Goal: Task Accomplishment & Management: Manage account settings

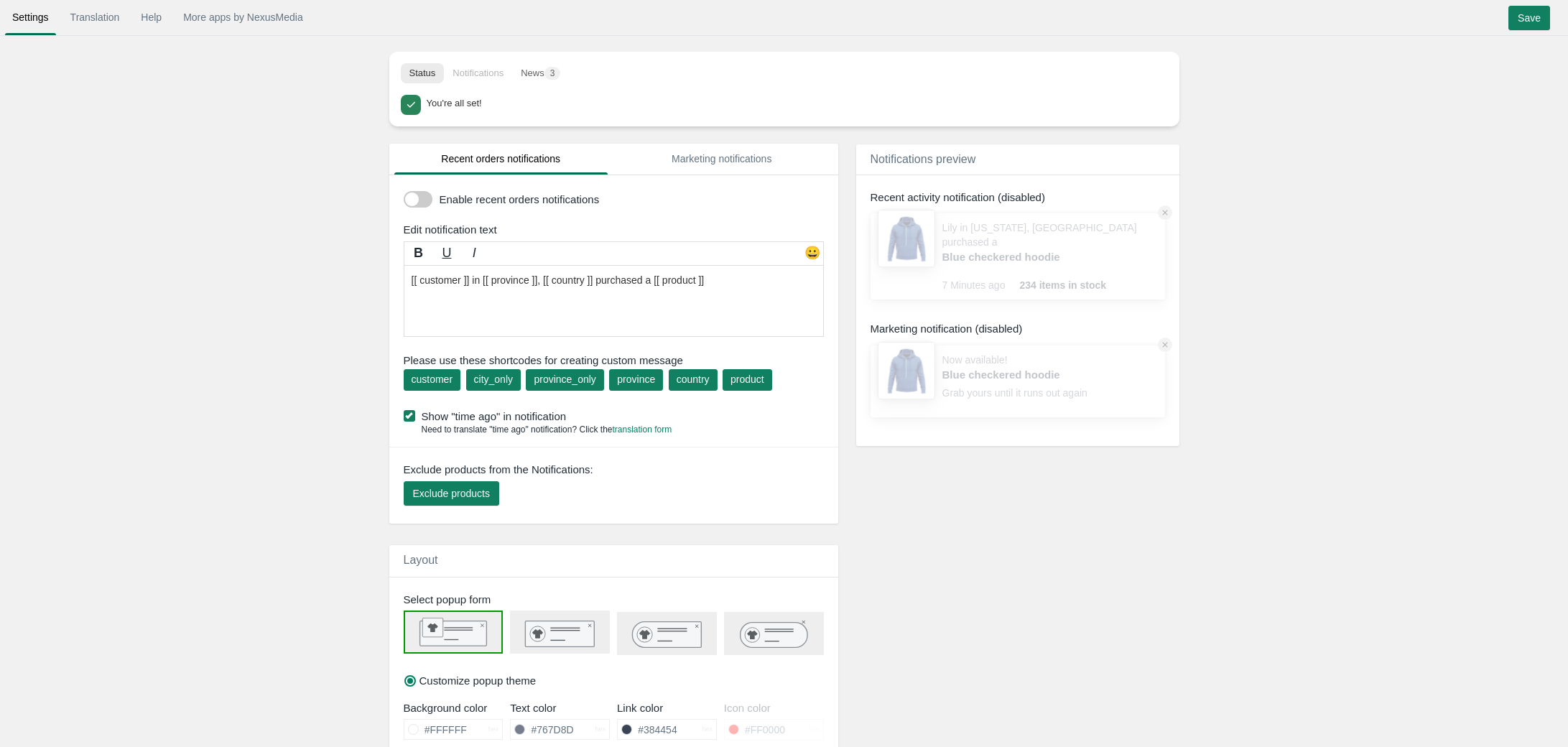
click at [424, 201] on span at bounding box center [418, 199] width 29 height 17
click at [404, 194] on input "checkbox" at bounding box center [404, 194] width 0 height 0
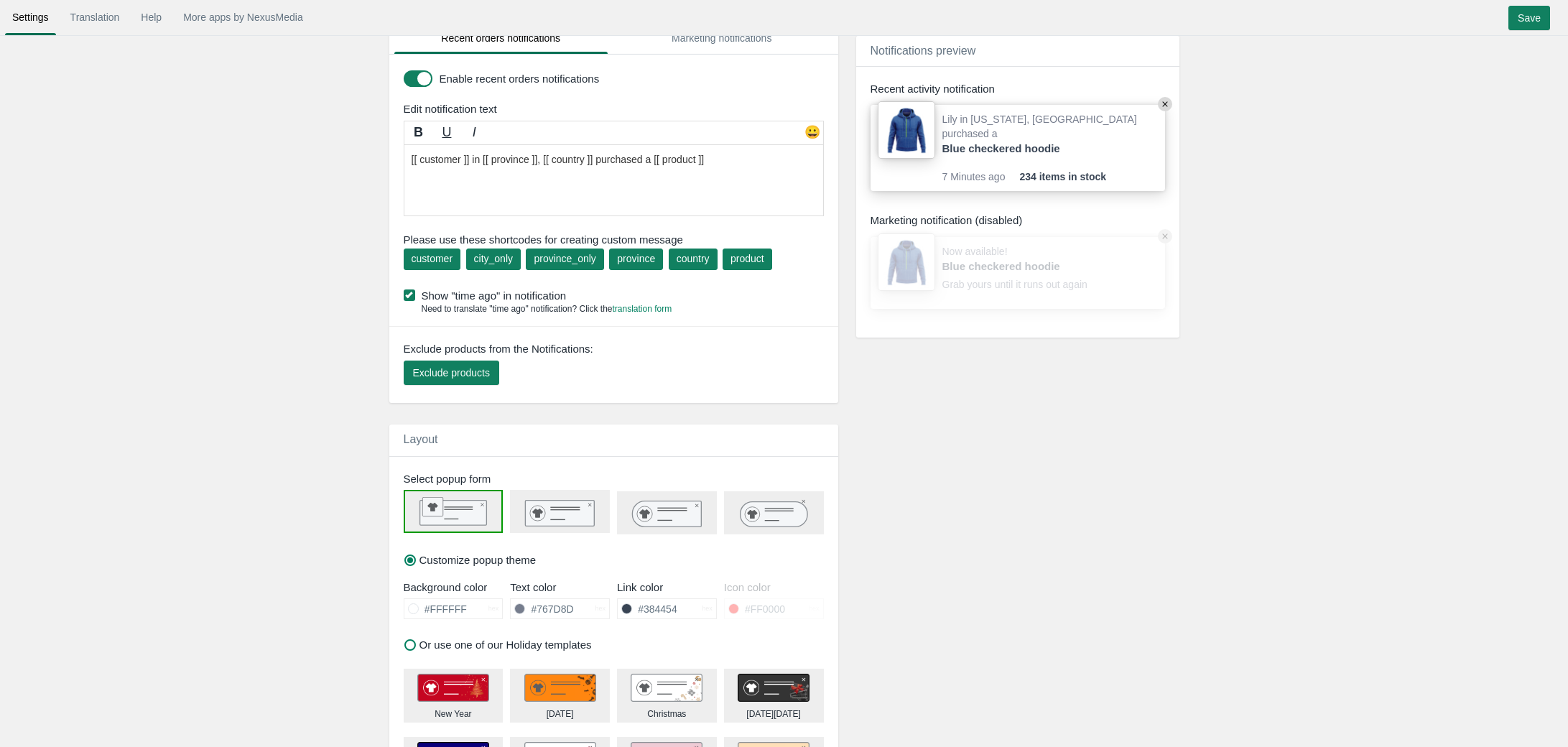
click at [551, 516] on rect at bounding box center [560, 512] width 69 height 26
click at [460, 519] on rect at bounding box center [453, 513] width 67 height 25
click at [666, 515] on icon at bounding box center [666, 514] width 69 height 26
click at [790, 515] on icon at bounding box center [773, 514] width 67 height 25
drag, startPoint x: 458, startPoint y: 509, endPoint x: 468, endPoint y: 510, distance: 10.0
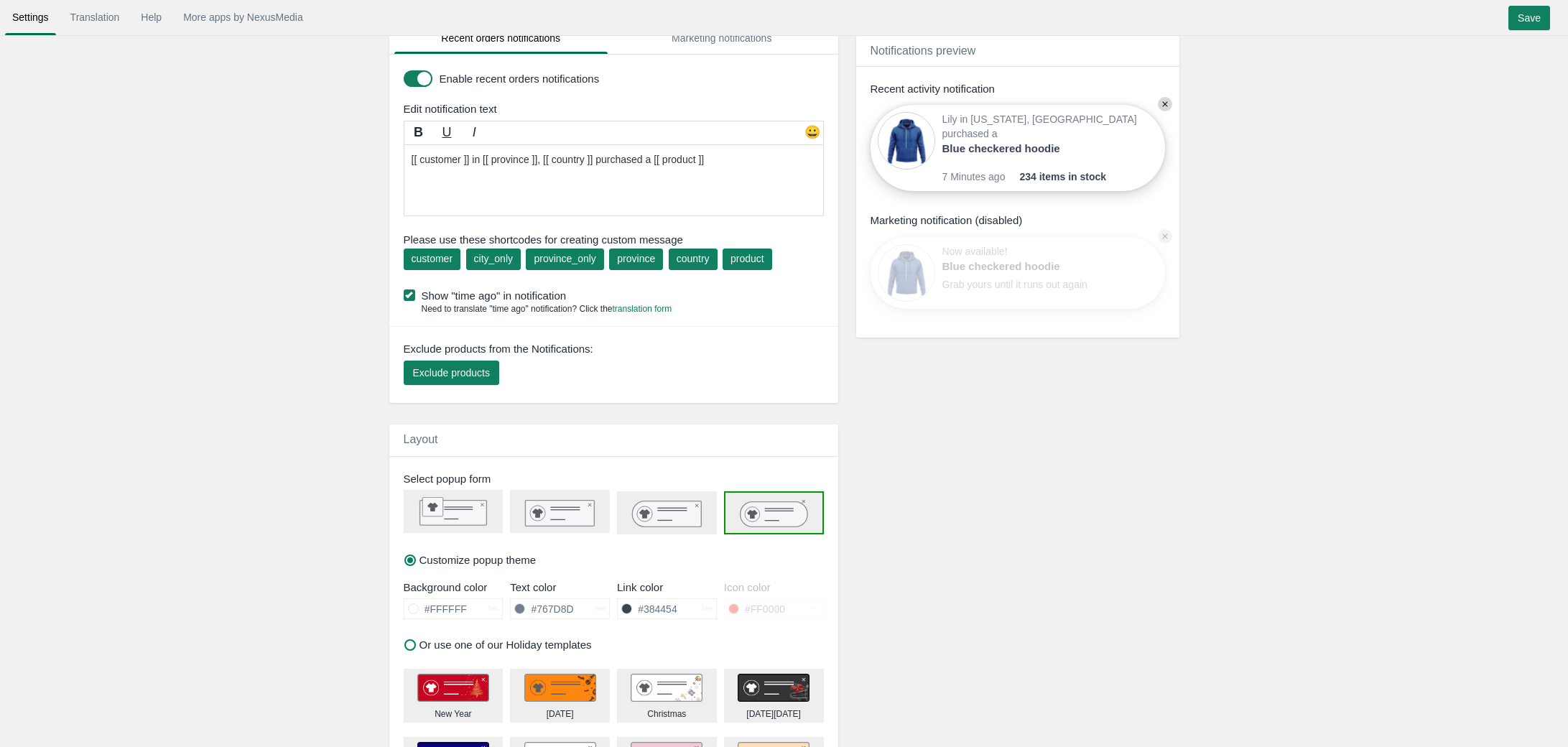
click at [457, 509] on rect at bounding box center [453, 513] width 67 height 25
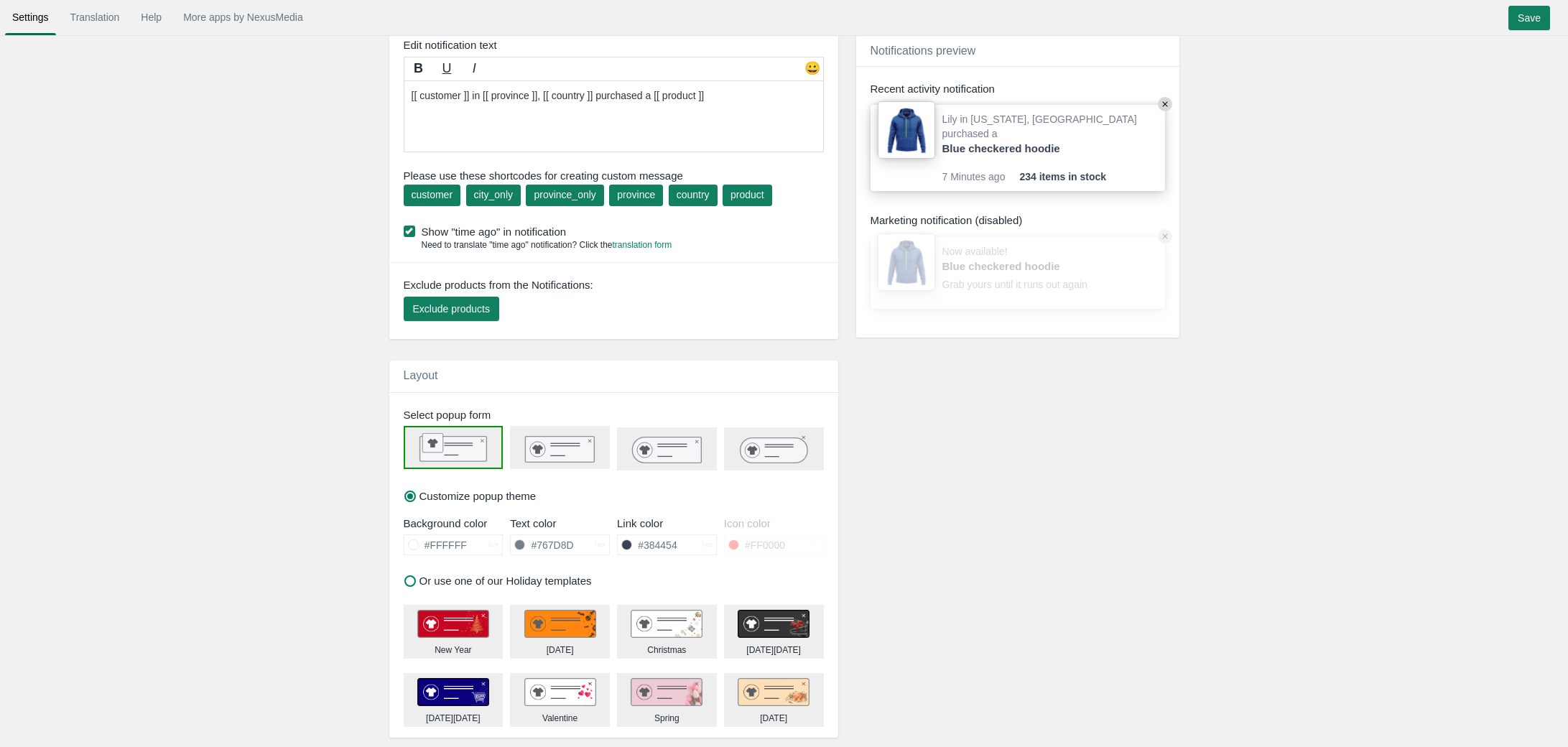
scroll to position [3, 0]
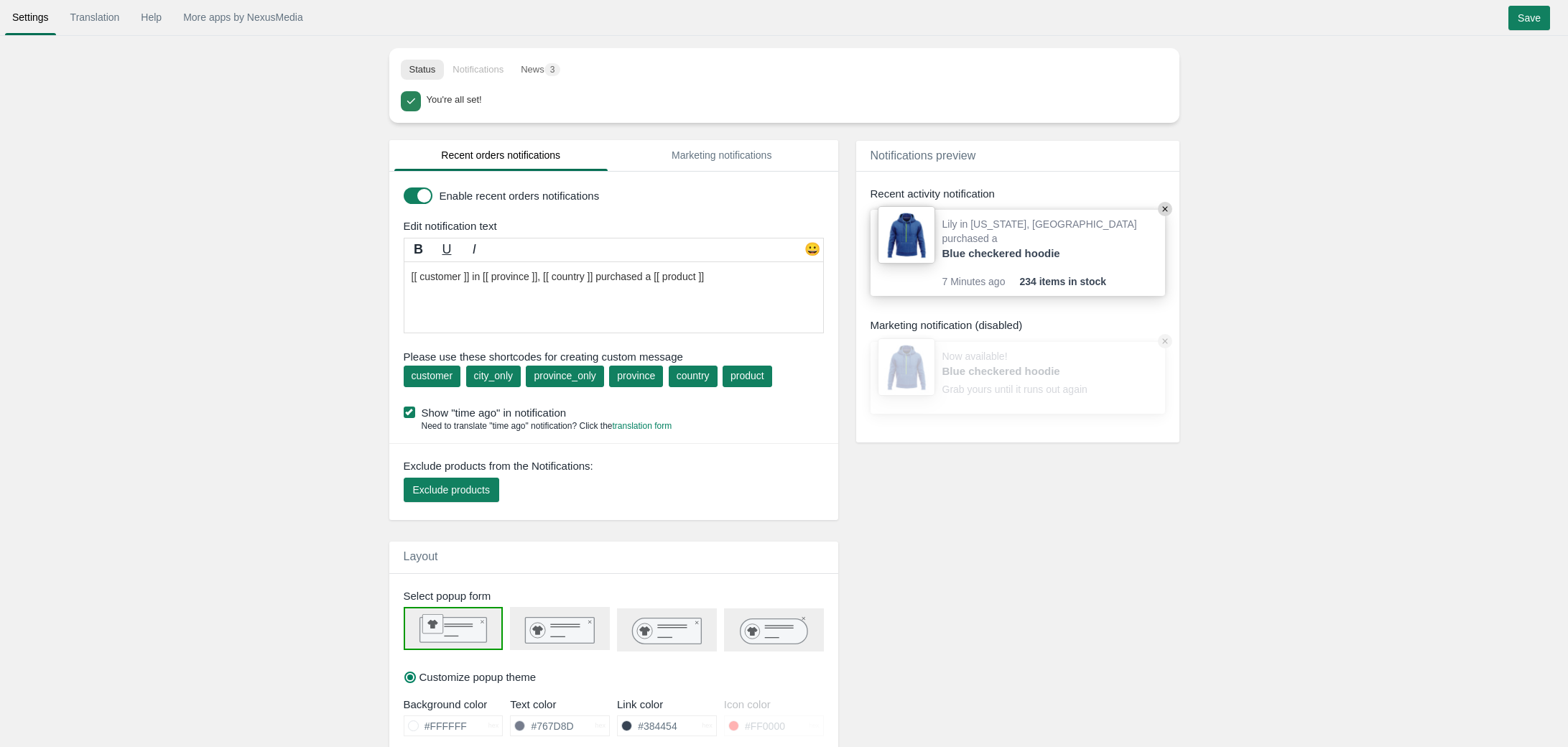
click at [634, 276] on textarea "[[ customer ]] in [[ province ]], [[ country ]] purchased a [[ product ]]" at bounding box center [614, 297] width 421 height 72
click at [635, 281] on textarea "[[ customer ]] in [[ province ]], [[ country ]] purchased a [[ product ]]" at bounding box center [614, 297] width 421 height 72
click at [625, 316] on textarea "[[ customer ]] in [[ province ]], [[ country ]] purchased a [[ product ]]" at bounding box center [614, 297] width 421 height 72
click at [623, 277] on textarea "[[ customer ]] in [[ province ]], [[ country ]] purchased a [[ product ]]" at bounding box center [614, 297] width 421 height 72
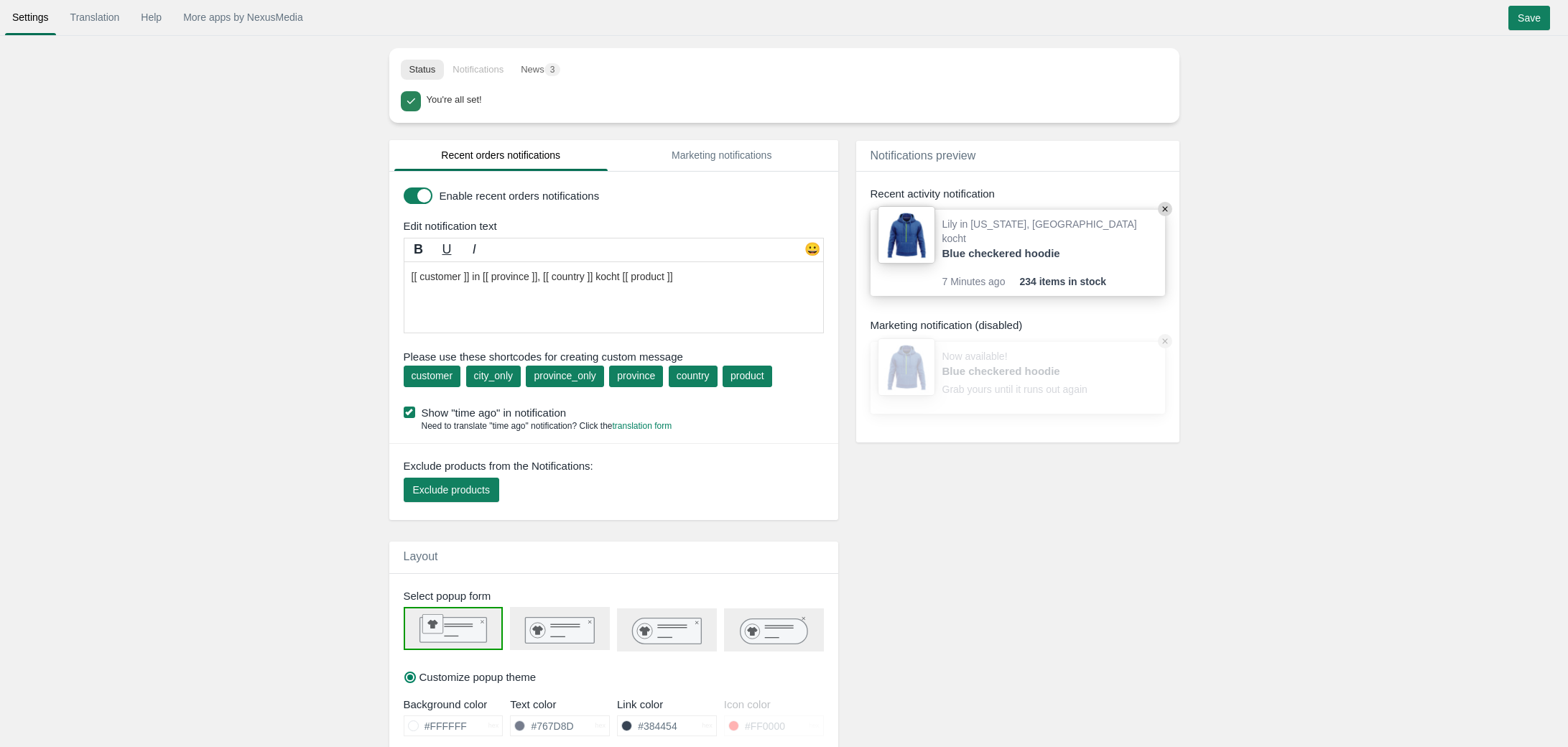
click at [623, 277] on textarea "[[ customer ]] in [[ province ]], [[ country ]] purchased a [[ product ]]" at bounding box center [614, 297] width 421 height 72
click at [740, 273] on textarea "[[ customer ]] in [[ province ]], [[ country ]] purchased a [[ product ]]" at bounding box center [614, 297] width 421 height 72
click at [724, 278] on textarea "[[ customer ]] in [[ province ]], [[ country ]] purchased a [[ product ]]" at bounding box center [614, 297] width 421 height 72
click at [615, 276] on textarea "[[ customer ]] in [[ province ]], [[ country ]] purchased a [[ product ]]" at bounding box center [614, 297] width 421 height 72
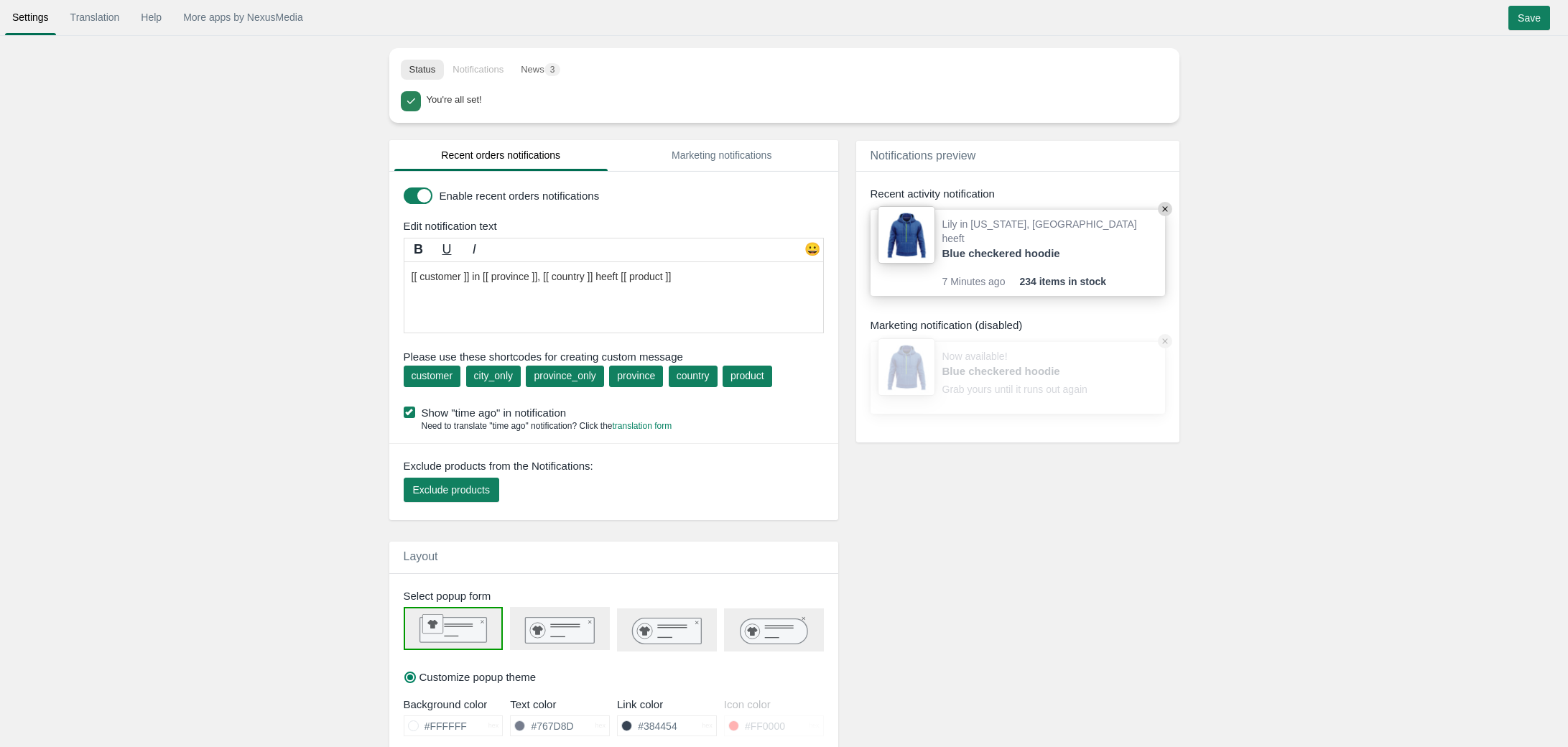
click at [615, 276] on textarea "[[ customer ]] in [[ province ]], [[ country ]] purchased a [[ product ]]" at bounding box center [614, 297] width 421 height 72
click at [630, 276] on textarea "[[ customer ]] in [[ province ]], [[ country ]] purchased a [[ product ]]" at bounding box center [614, 297] width 421 height 72
click at [684, 282] on textarea "[[ customer ]] in [[ province ]], [[ country ]] purchased a [[ product ]]" at bounding box center [614, 297] width 421 height 72
click at [614, 280] on textarea "[[ customer ]] in [[ province ]], [[ country ]] purchased a [[ product ]]" at bounding box center [614, 297] width 421 height 72
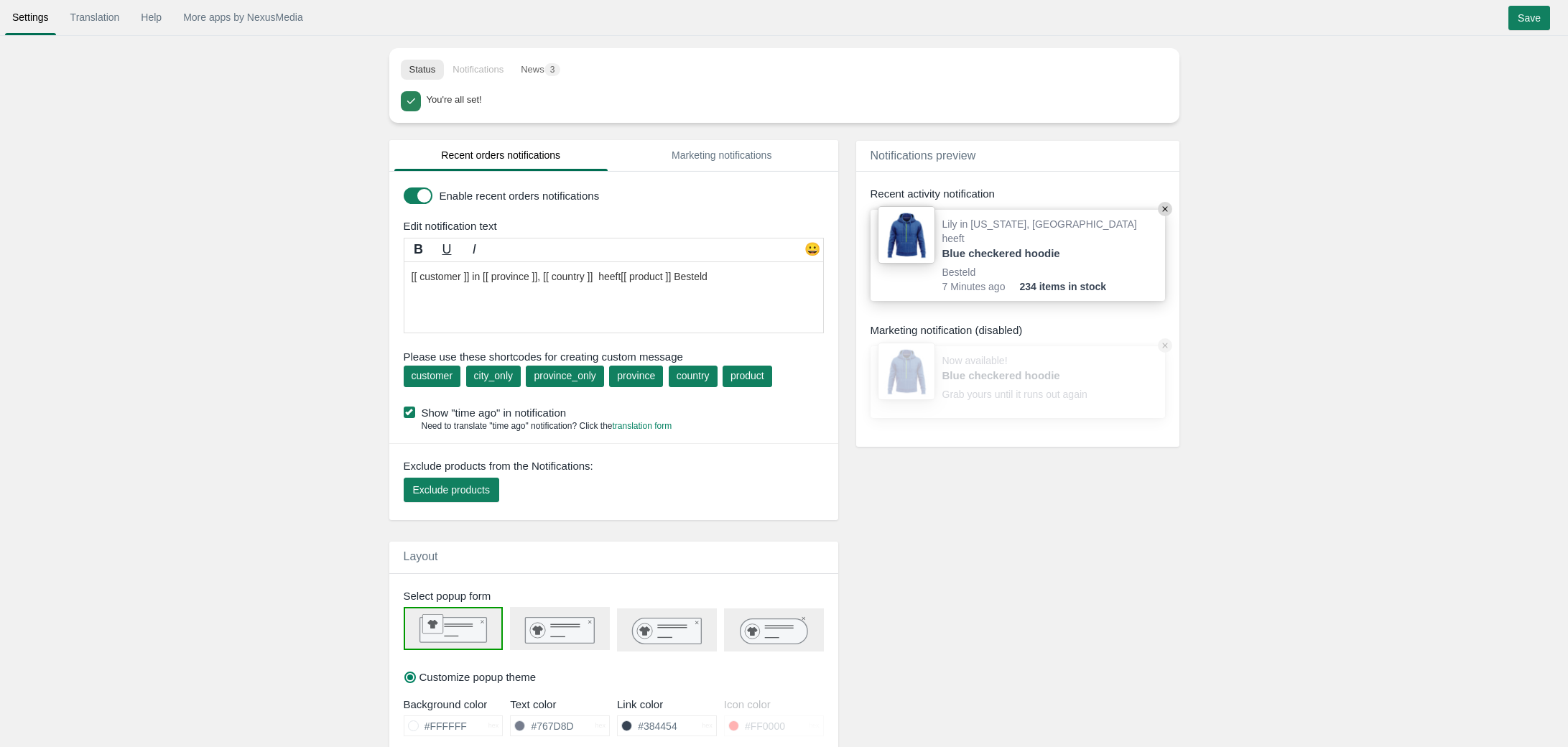
click at [631, 276] on textarea "[[ customer ]] in [[ province ]], [[ country ]] purchased a [[ product ]]" at bounding box center [614, 297] width 421 height 72
click at [669, 266] on textarea "[[ customer ]] in [[ province ]], [[ country ]] purchased a [[ product ]]" at bounding box center [614, 297] width 421 height 72
click at [726, 296] on textarea "[[ customer ]] in [[ province ]], [[ country ]] purchased a [[ product ]]" at bounding box center [614, 297] width 421 height 72
click at [562, 304] on textarea "[[ customer ]] in [[ province ]], [[ country ]] purchased a [[ product ]]" at bounding box center [614, 297] width 421 height 72
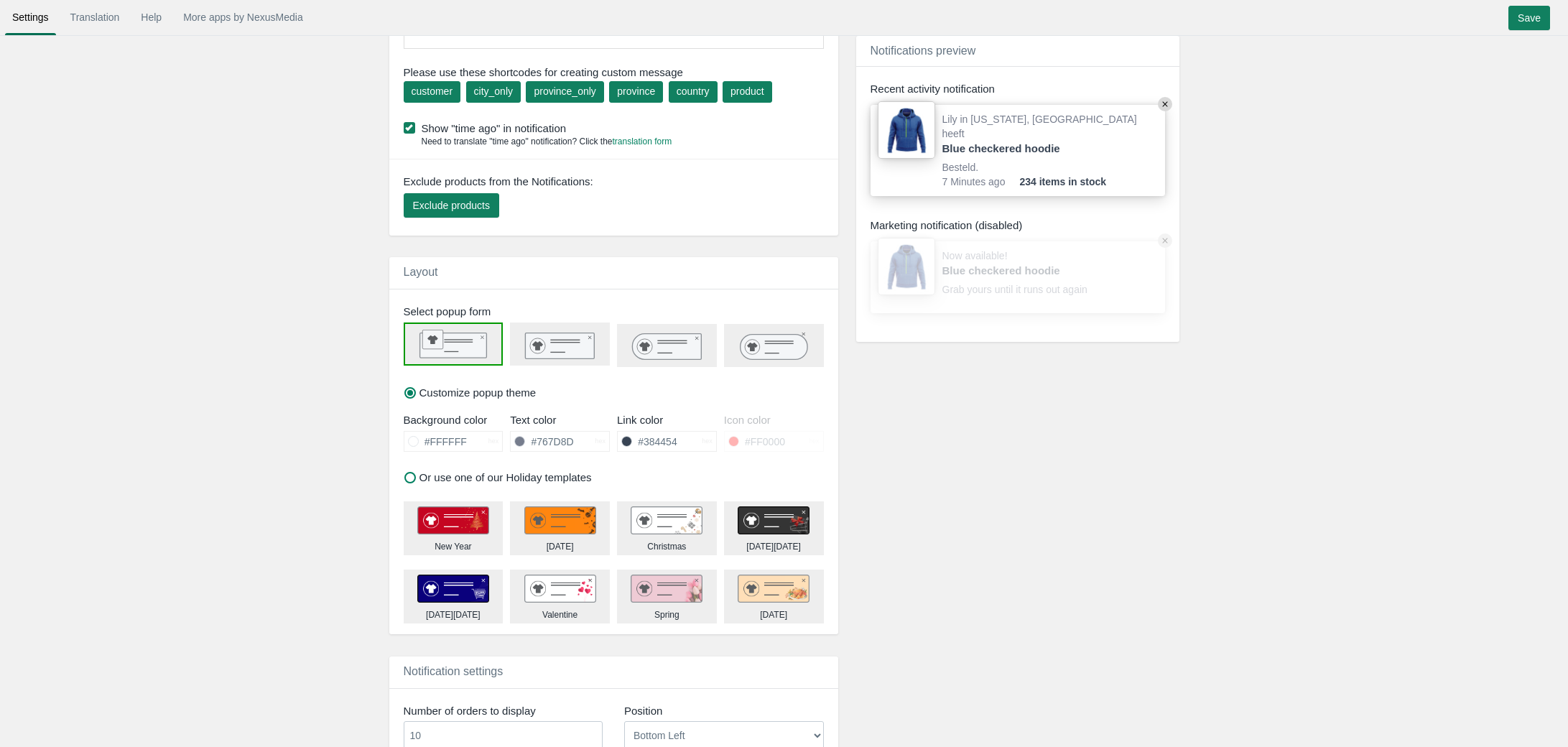
scroll to position [671, 0]
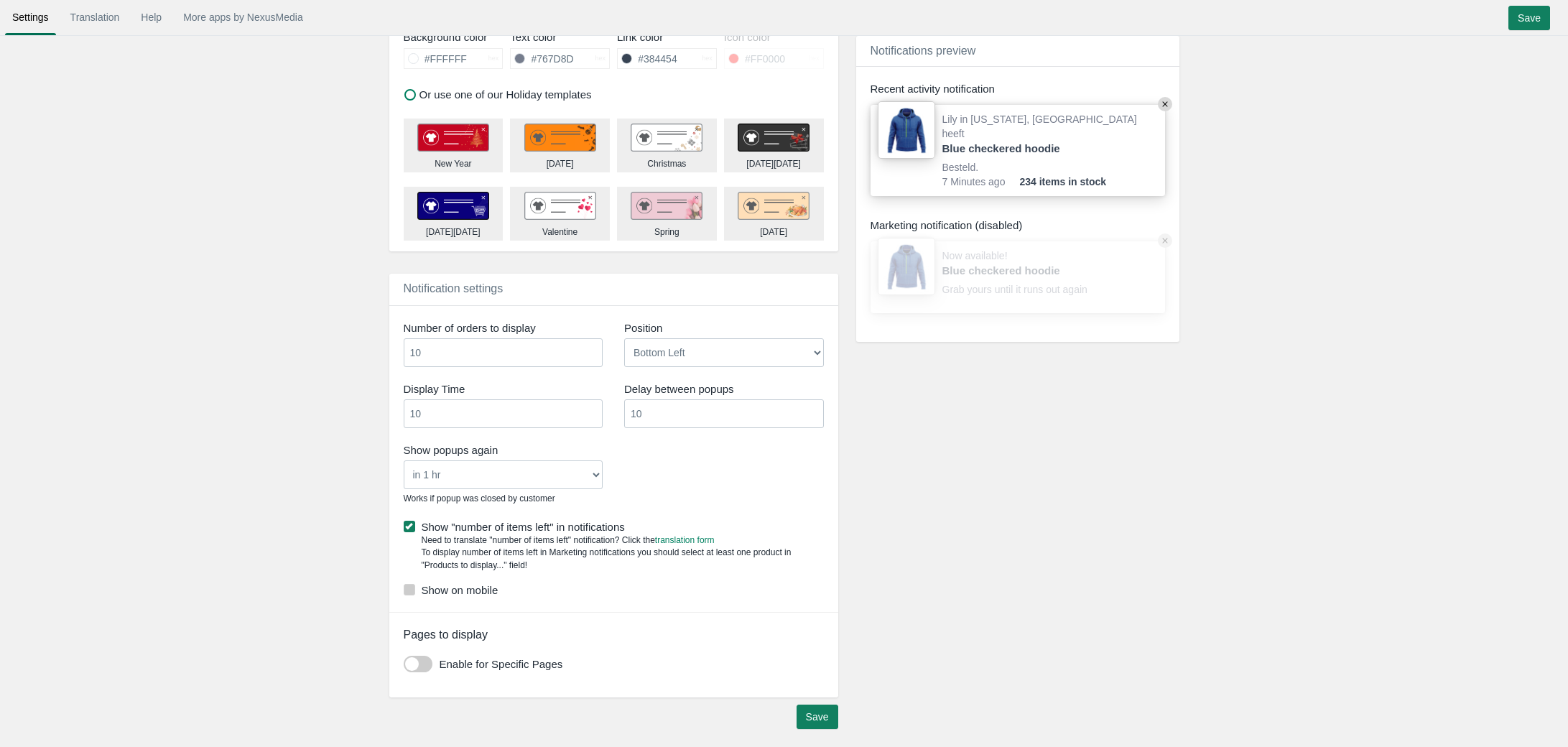
click at [479, 591] on label "Show on mobile" at bounding box center [614, 590] width 421 height 15
click at [498, 585] on input "Show on mobile" at bounding box center [498, 585] width 0 height 0
click at [799, 719] on input "Save" at bounding box center [818, 716] width 42 height 24
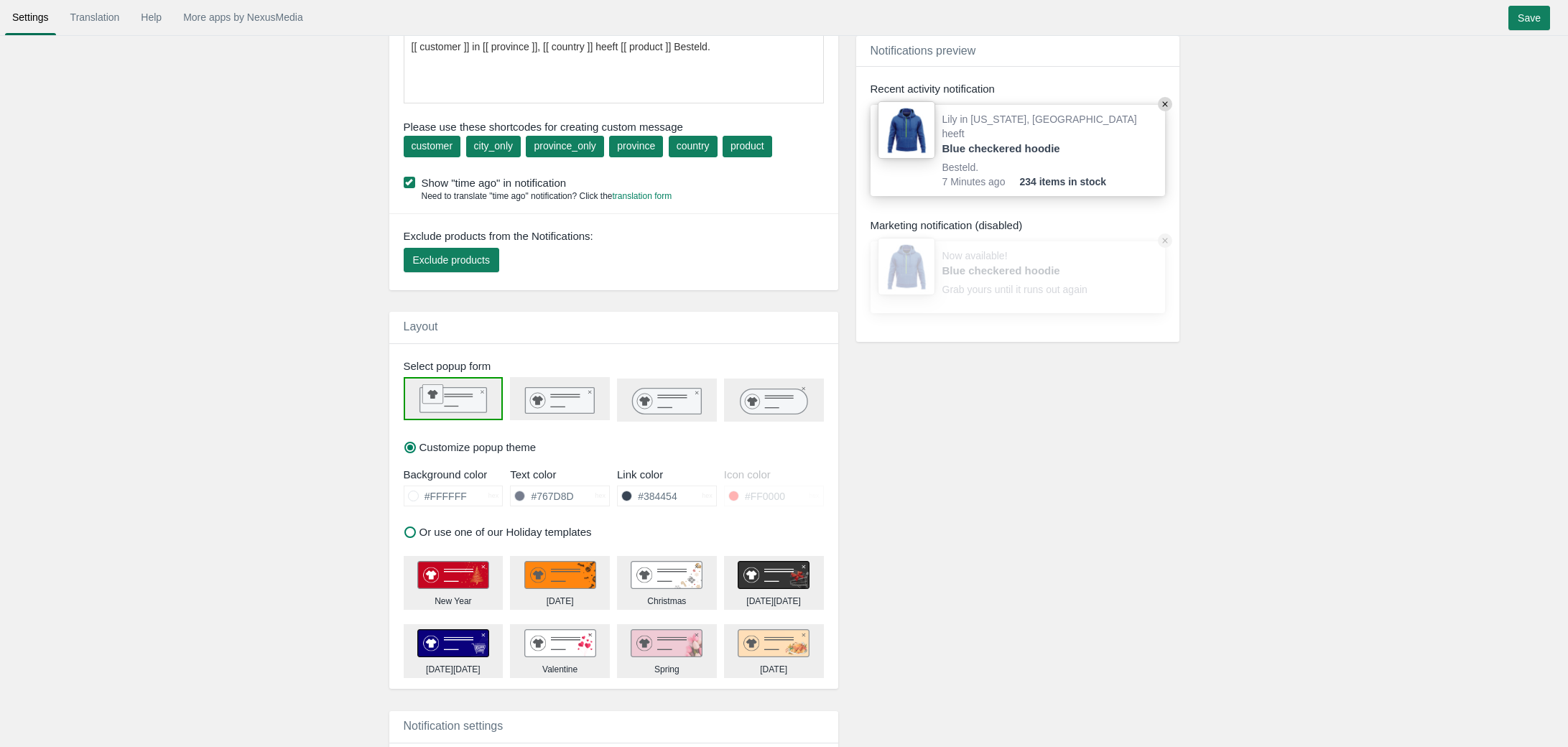
scroll to position [0, 0]
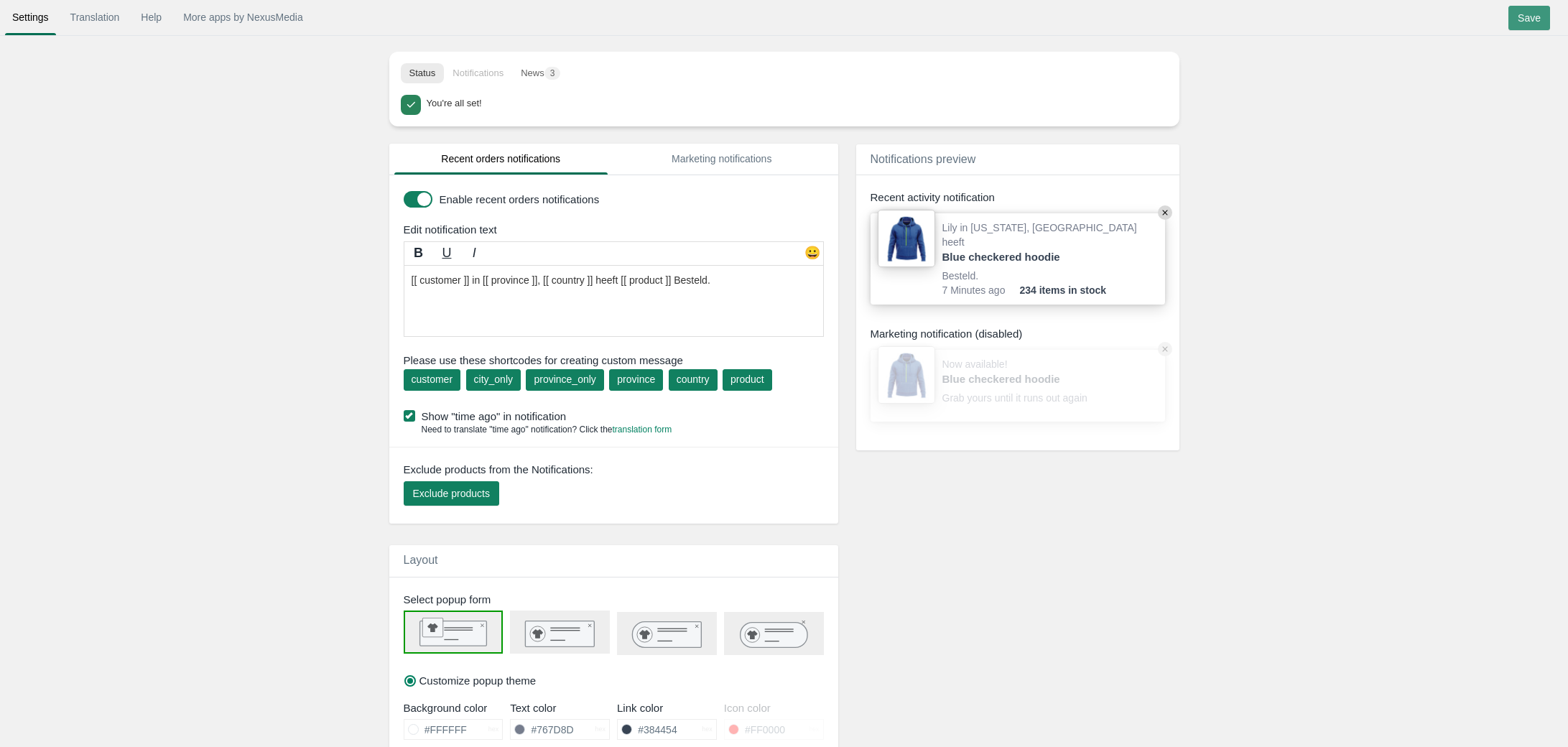
click at [1535, 17] on input "Save" at bounding box center [1529, 17] width 42 height 24
click at [486, 280] on textarea "[[ customer ]] in [[ province ]], [[ country ]] purchased a [[ product ]]" at bounding box center [614, 301] width 421 height 72
drag, startPoint x: 615, startPoint y: 281, endPoint x: 558, endPoint y: 283, distance: 57.0
click at [558, 283] on textarea "[[ customer ]] in [[ province ]], [[ country ]] purchased a [[ product ]]" at bounding box center [614, 301] width 421 height 72
click at [557, 299] on textarea "[[ customer ]] in [[ province ]], [[ country ]] purchased a [[ product ]]" at bounding box center [614, 301] width 421 height 72
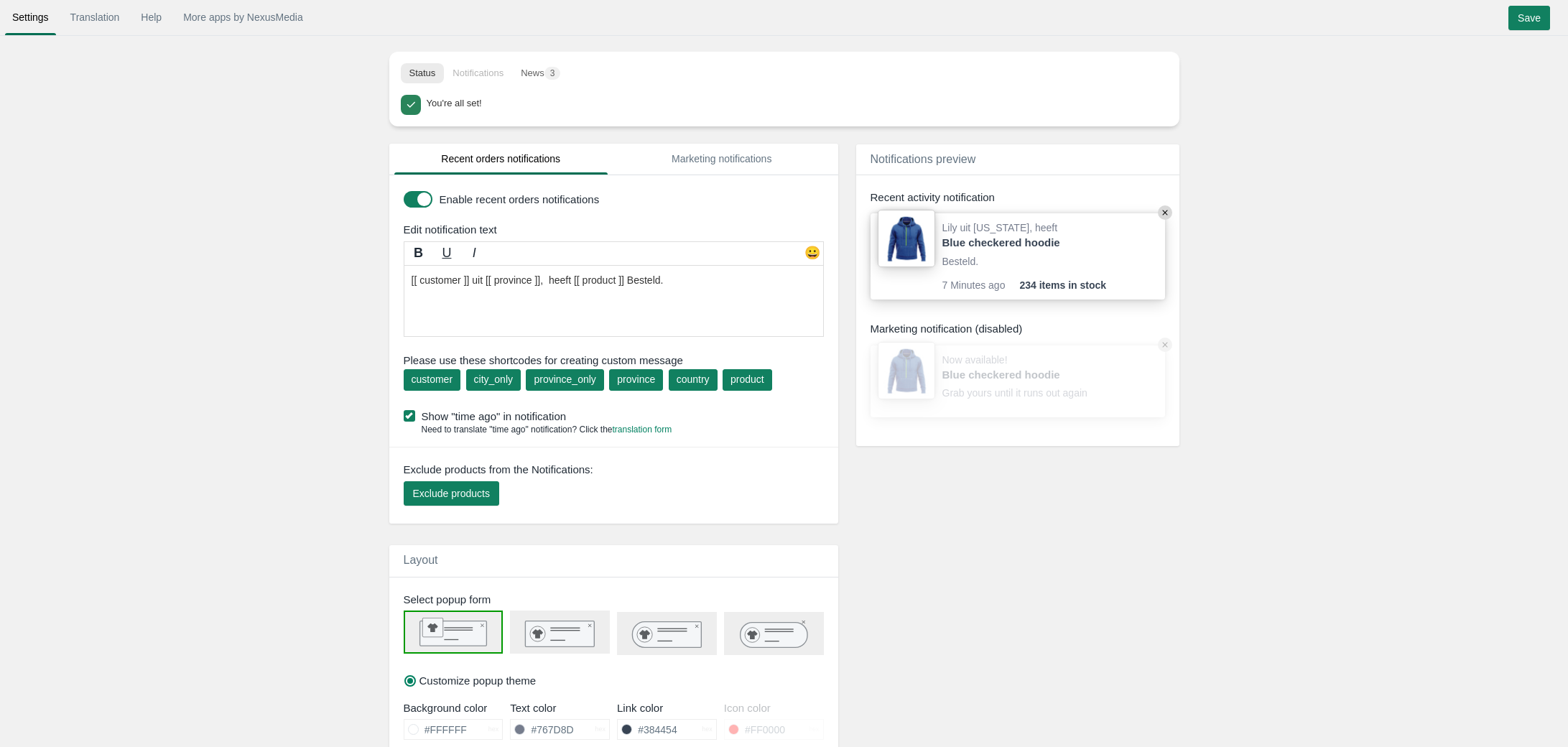
click at [682, 306] on textarea "[[ customer ]] in [[ province ]], [[ country ]] purchased a [[ product ]]" at bounding box center [614, 301] width 421 height 72
type textarea "[[ customer ]] uit [[ province ]], heeft [[ product ]] Besteld."
click at [1531, 16] on input "Save" at bounding box center [1529, 17] width 42 height 24
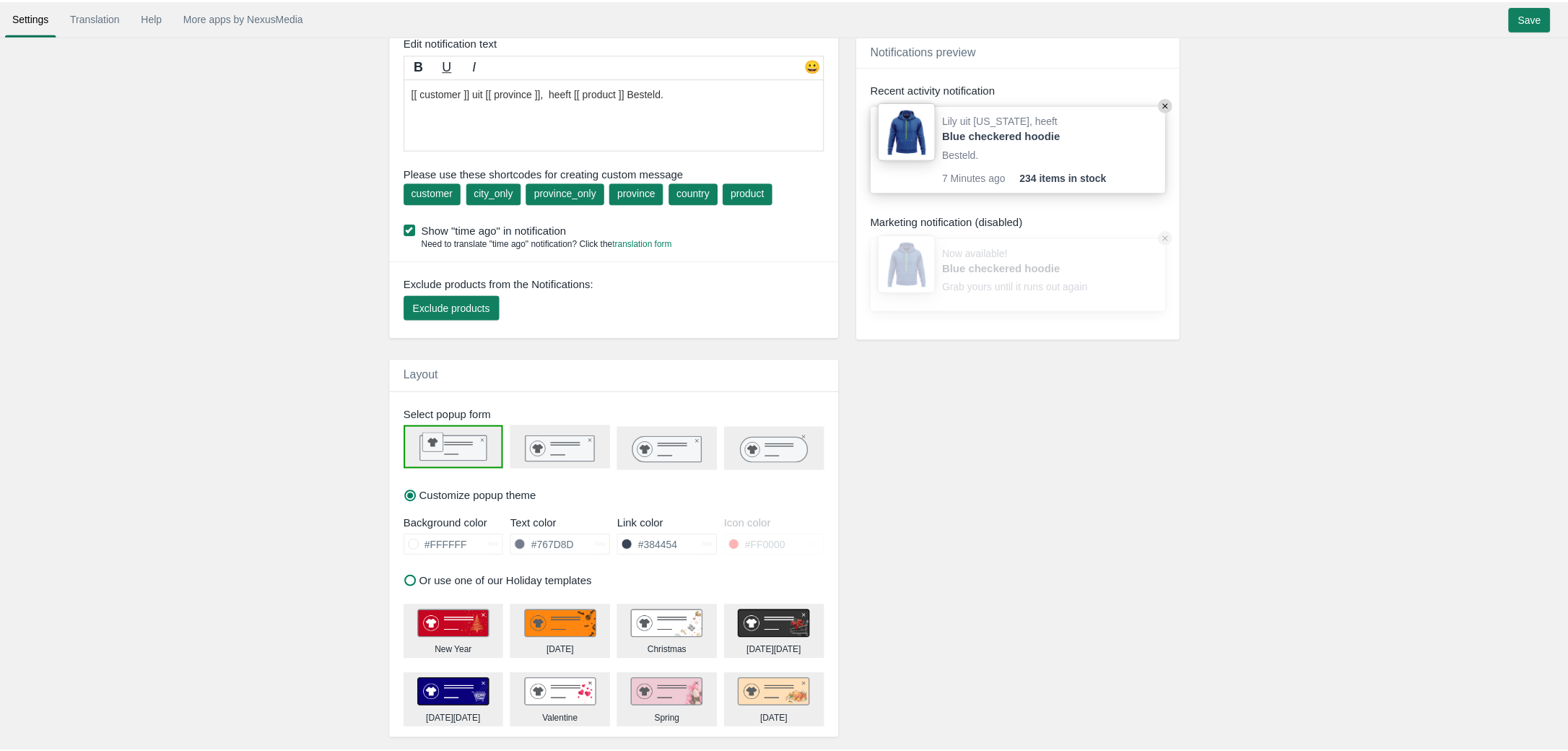
scroll to position [291, 0]
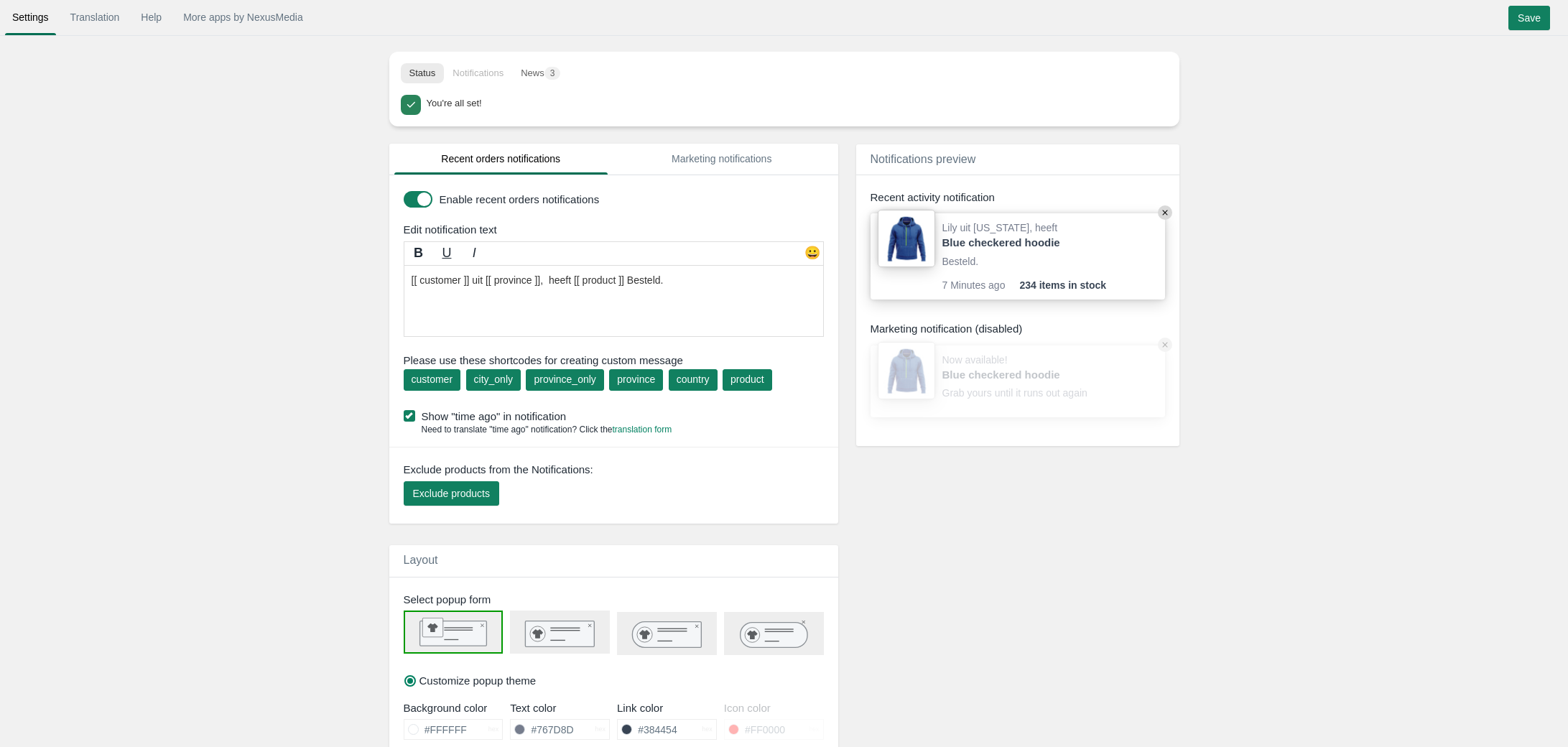
click at [573, 282] on textarea "[[ customer ]] uit [[ province ]], heeft [[ product ]] Besteld." at bounding box center [614, 301] width 421 height 72
click at [654, 277] on textarea "[[ customer ]] uit [[ province ]], heeft [[ product ]] Besteld." at bounding box center [614, 301] width 421 height 72
click at [660, 281] on textarea "[[ customer ]] uit [[ province ]], heeft [[ product ]] Besteld." at bounding box center [614, 301] width 421 height 72
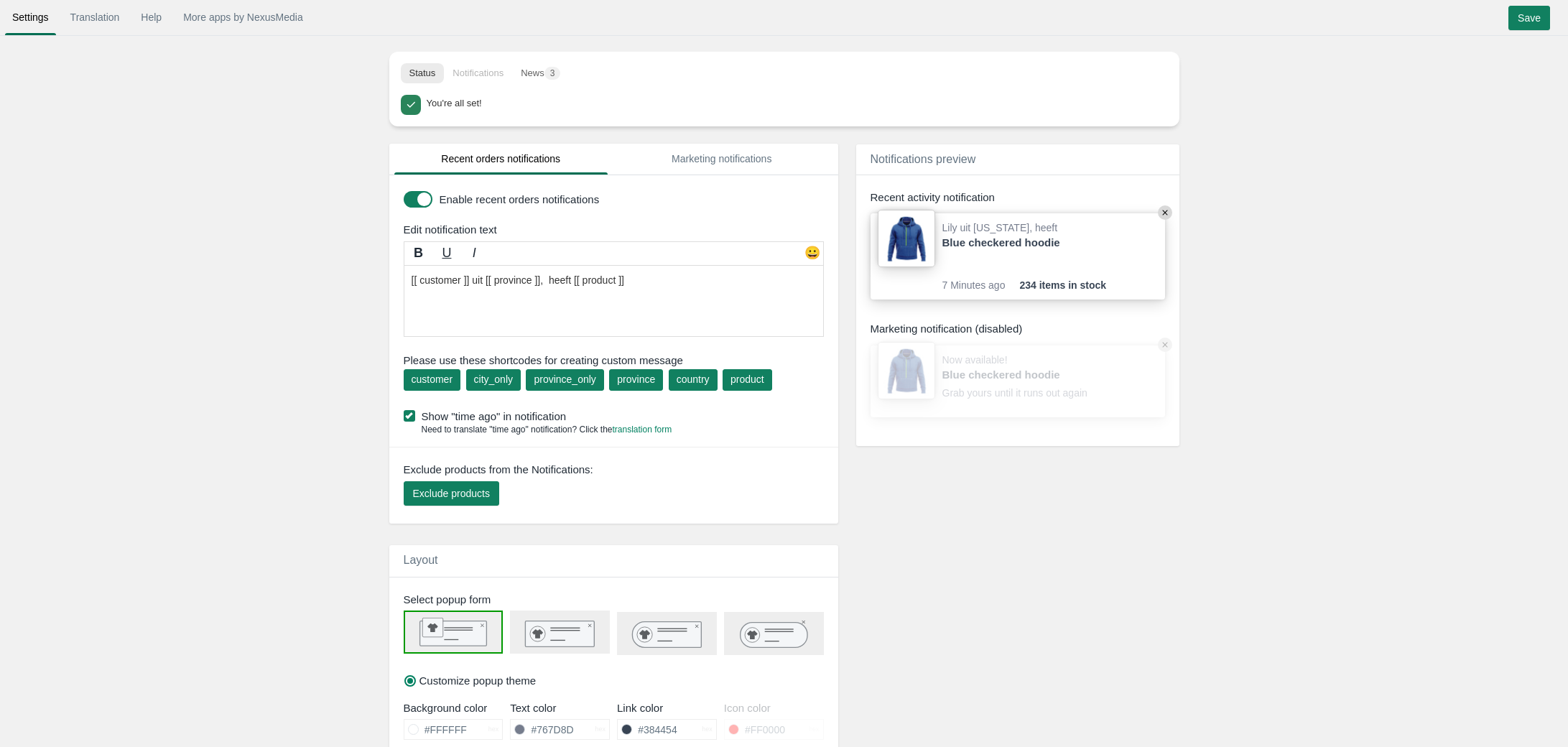
click at [574, 285] on textarea "[[ customer ]] uit [[ province ]], heeft [[ product ]] Besteld." at bounding box center [614, 301] width 421 height 72
click at [614, 283] on textarea "[[ customer ]] uit [[ province ]], heeft [[ product ]] Besteld." at bounding box center [614, 301] width 421 height 72
click at [568, 278] on textarea "[[ customer ]] uit [[ province ]], heeft [[ product ]] Besteld." at bounding box center [614, 301] width 421 height 72
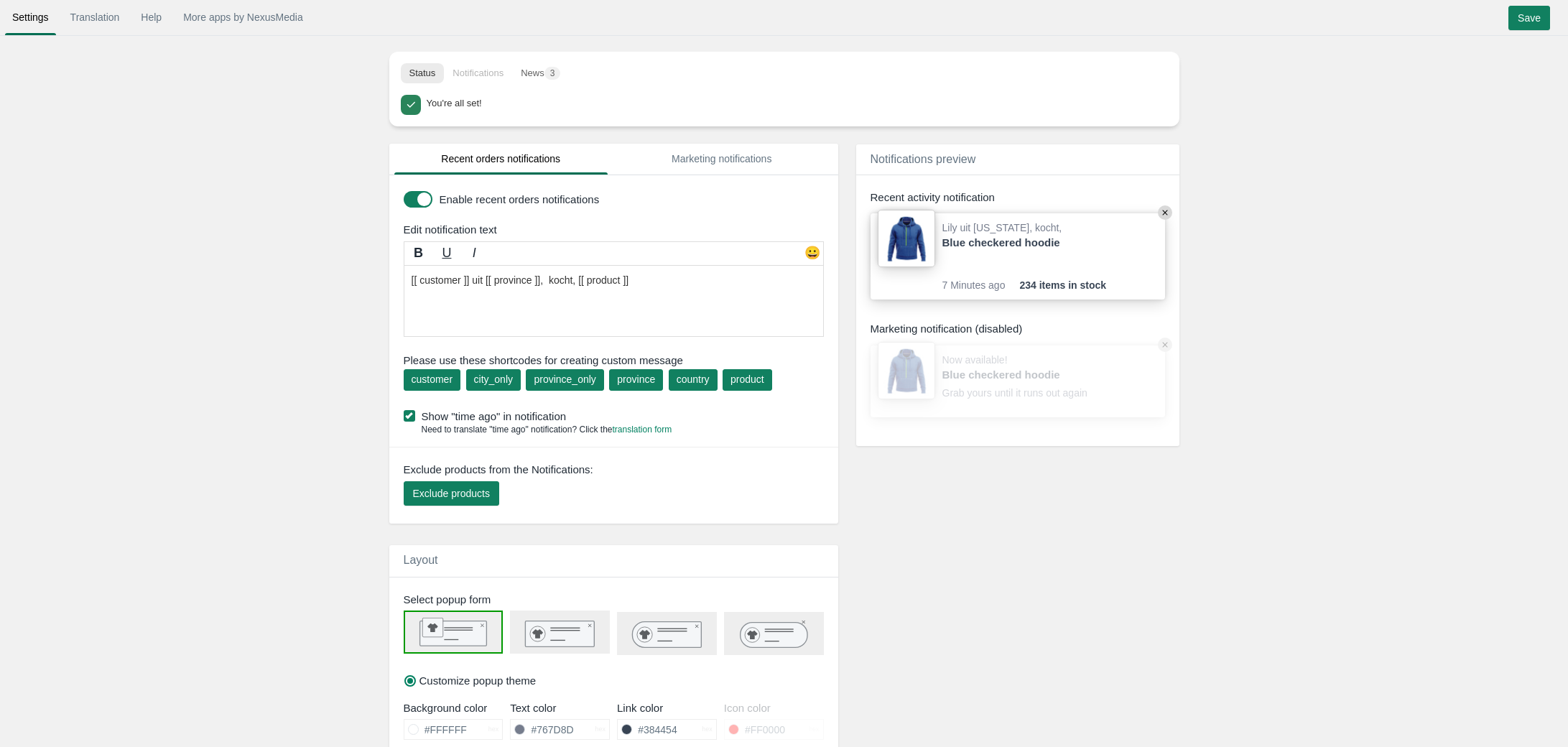
click at [570, 280] on textarea "[[ customer ]] uit [[ province ]], heeft [[ product ]] Besteld." at bounding box center [614, 301] width 421 height 72
click at [734, 300] on textarea "[[ customer ]] uit [[ province ]], heeft [[ product ]] Besteld." at bounding box center [614, 301] width 421 height 72
type textarea "[[ customer ]] uit [[ province ]], kocht, [[ product ]]"
drag, startPoint x: 1081, startPoint y: 253, endPoint x: 917, endPoint y: 217, distance: 167.9
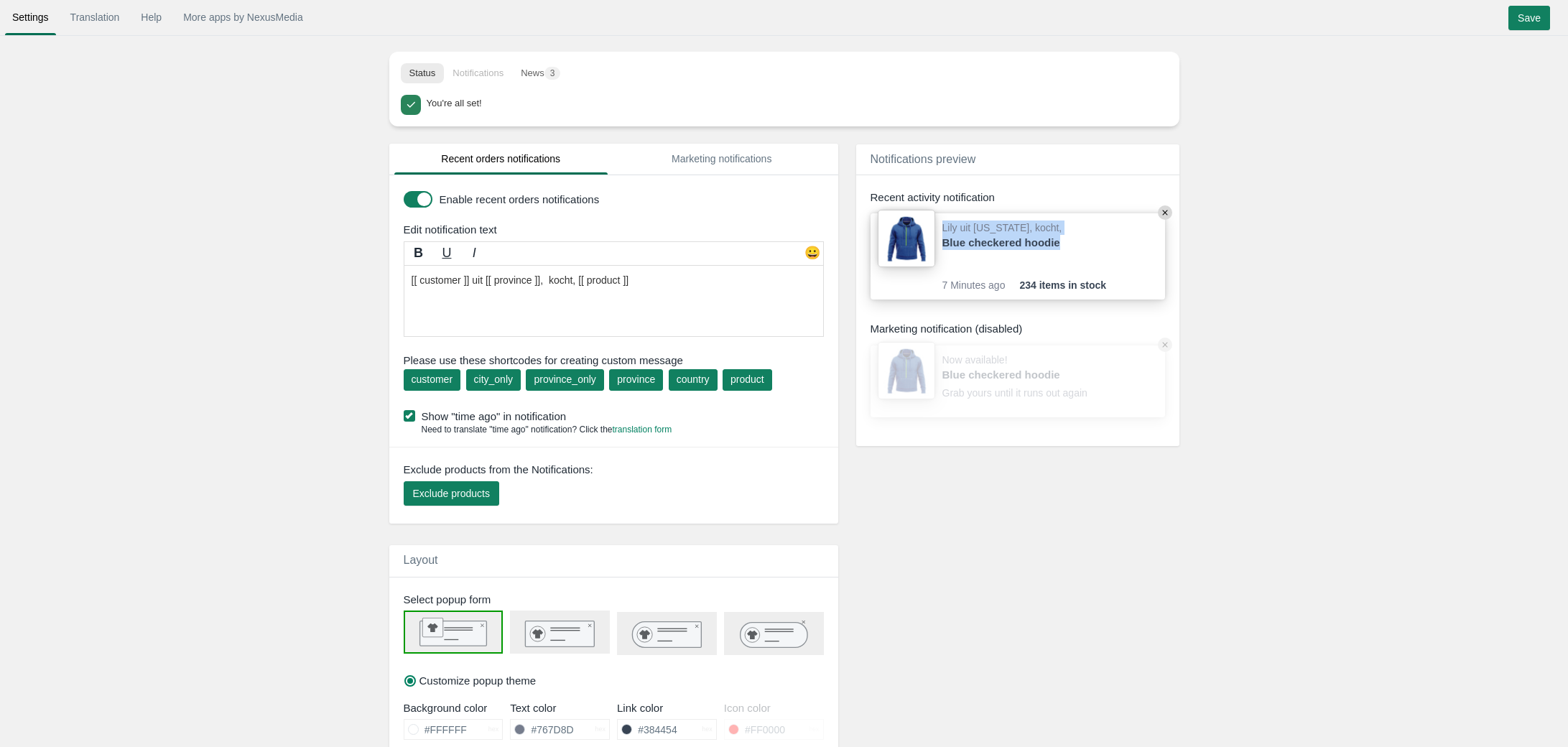
click at [917, 217] on div "Lily uit [US_STATE], kocht, Blue checkered hoodie 7 Minutes ago 234 items in st…" at bounding box center [1018, 256] width 295 height 87
copy div "Lily uit [US_STATE], kocht, Blue checkered hoodie"
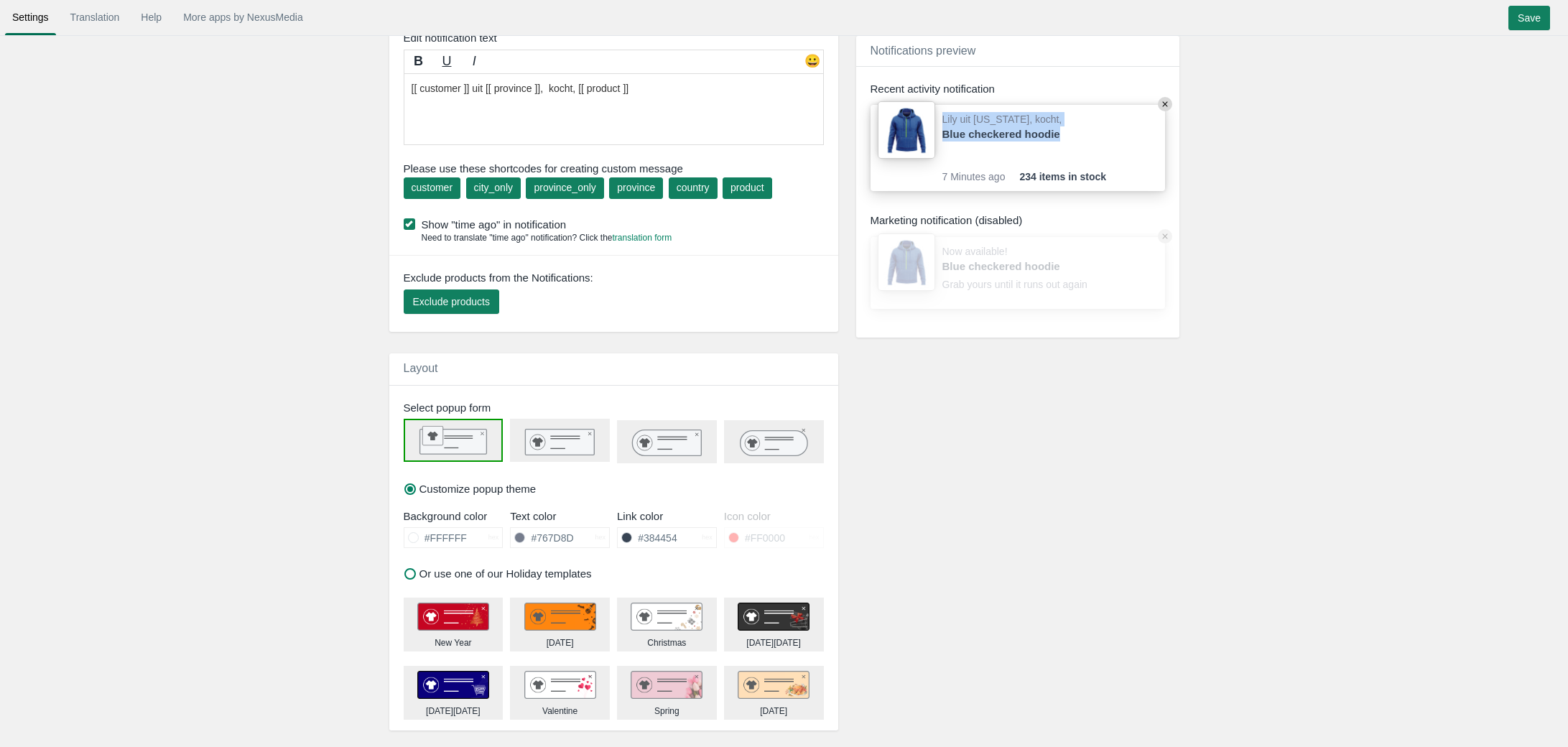
scroll to position [67, 0]
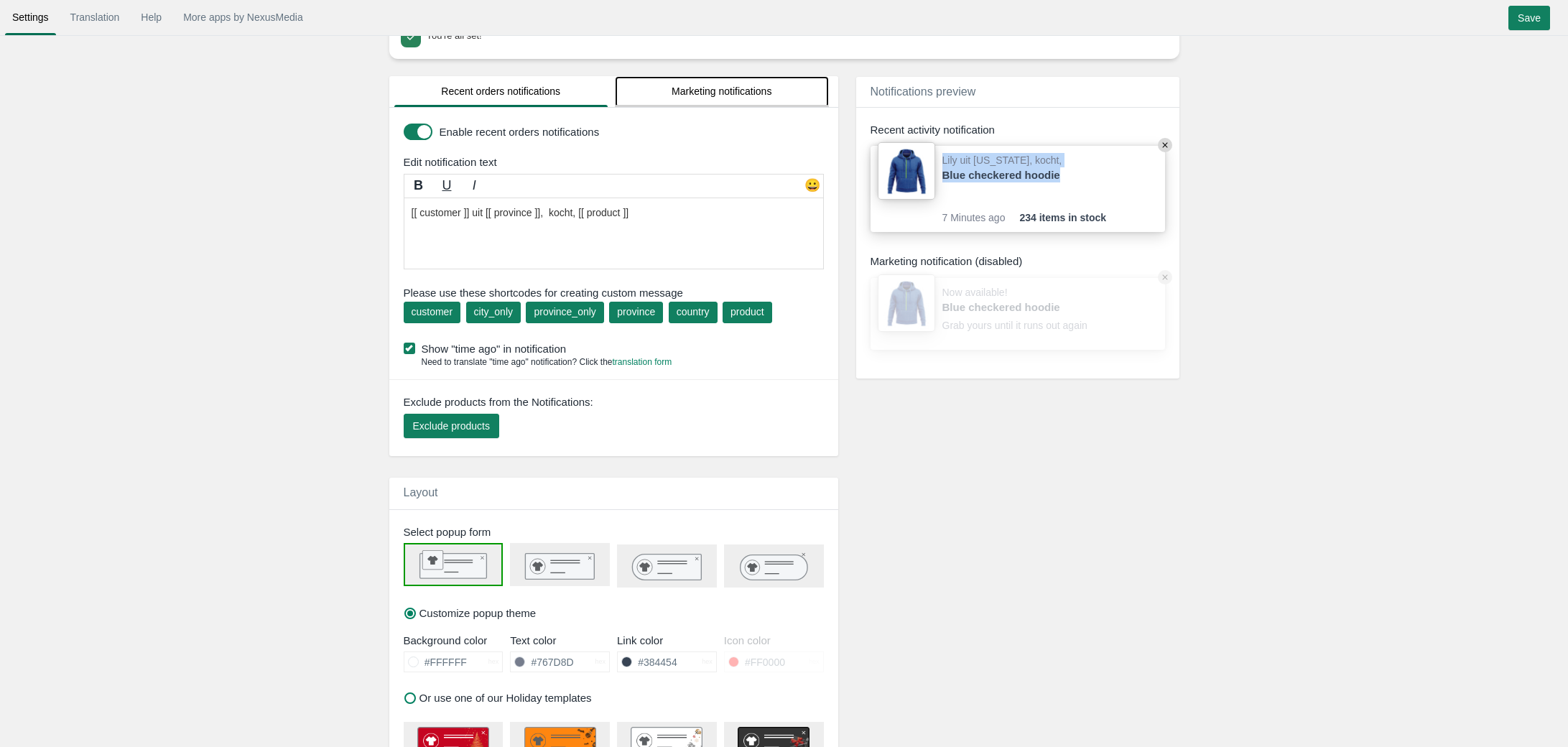
click at [734, 98] on link "Marketing notifications" at bounding box center [721, 91] width 214 height 31
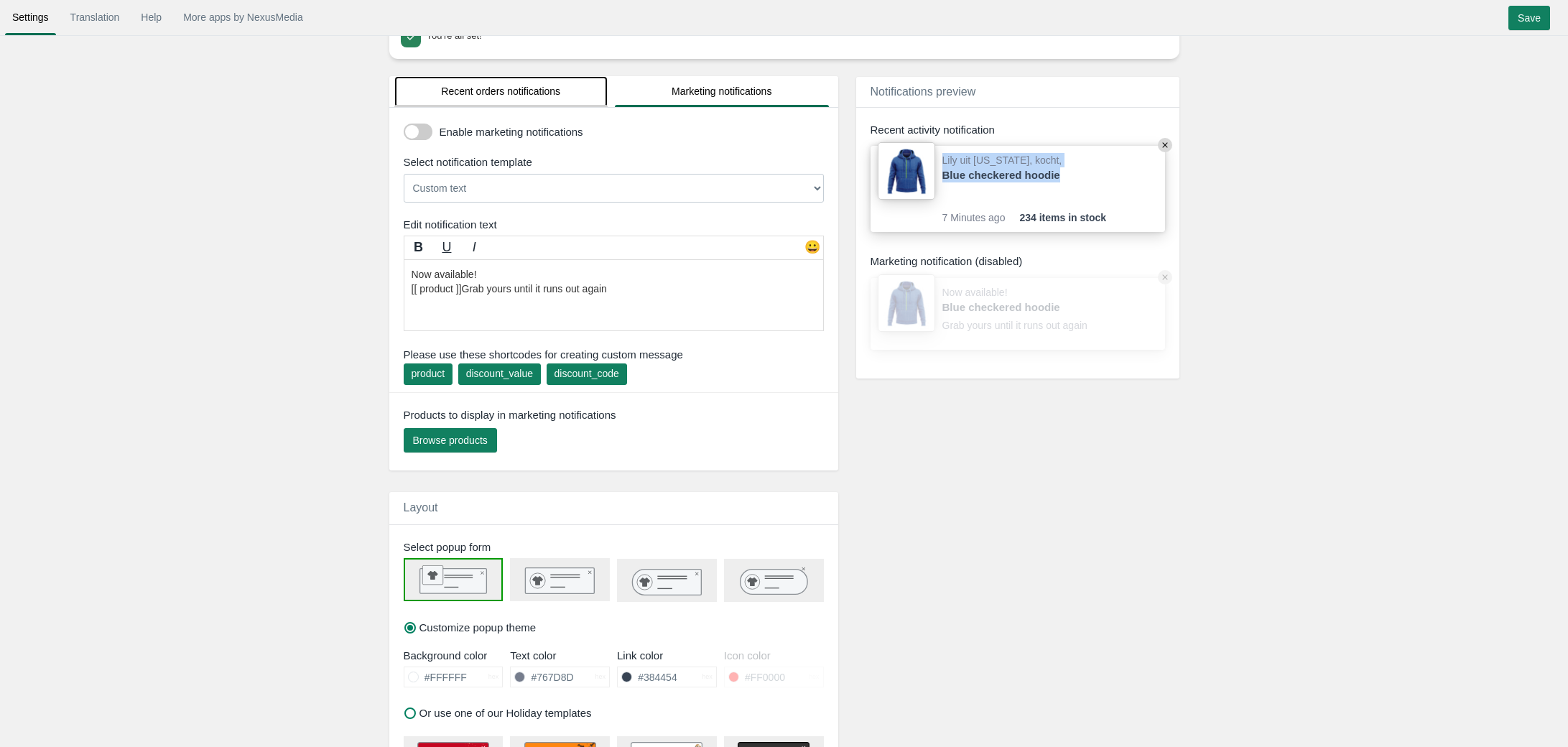
click at [515, 97] on link "Recent orders notifications" at bounding box center [501, 91] width 214 height 31
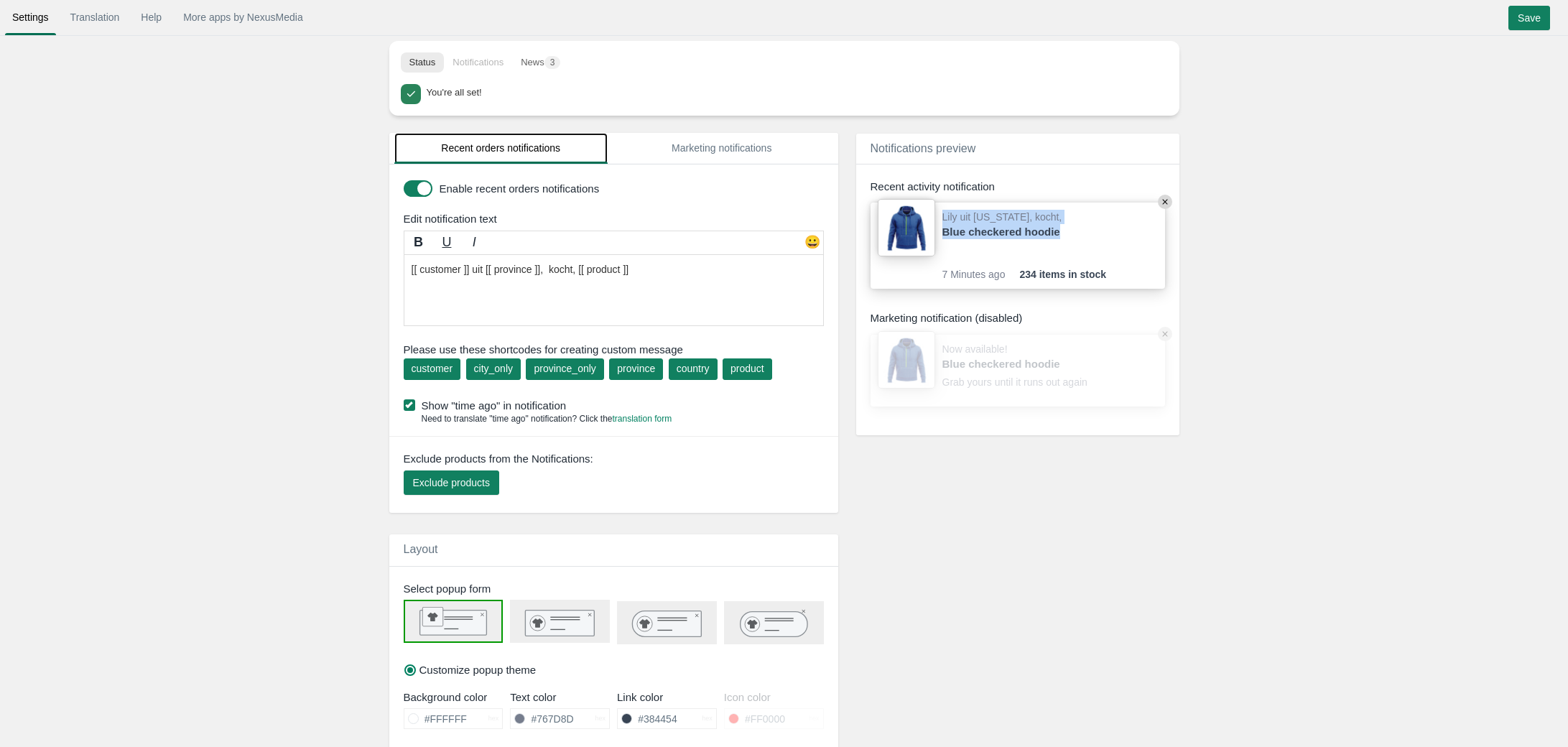
scroll to position [0, 0]
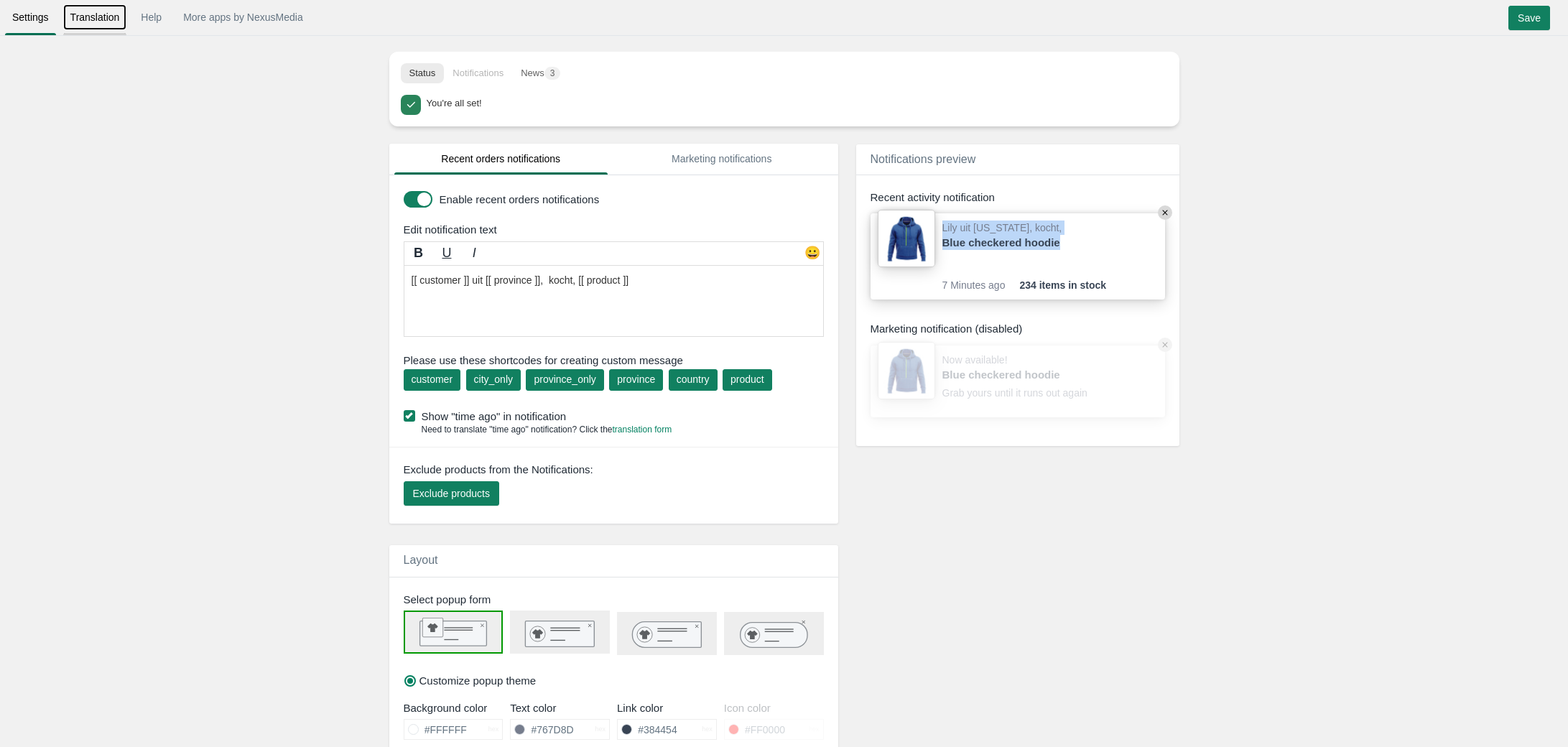
click at [91, 22] on link "Translation" at bounding box center [95, 17] width 64 height 26
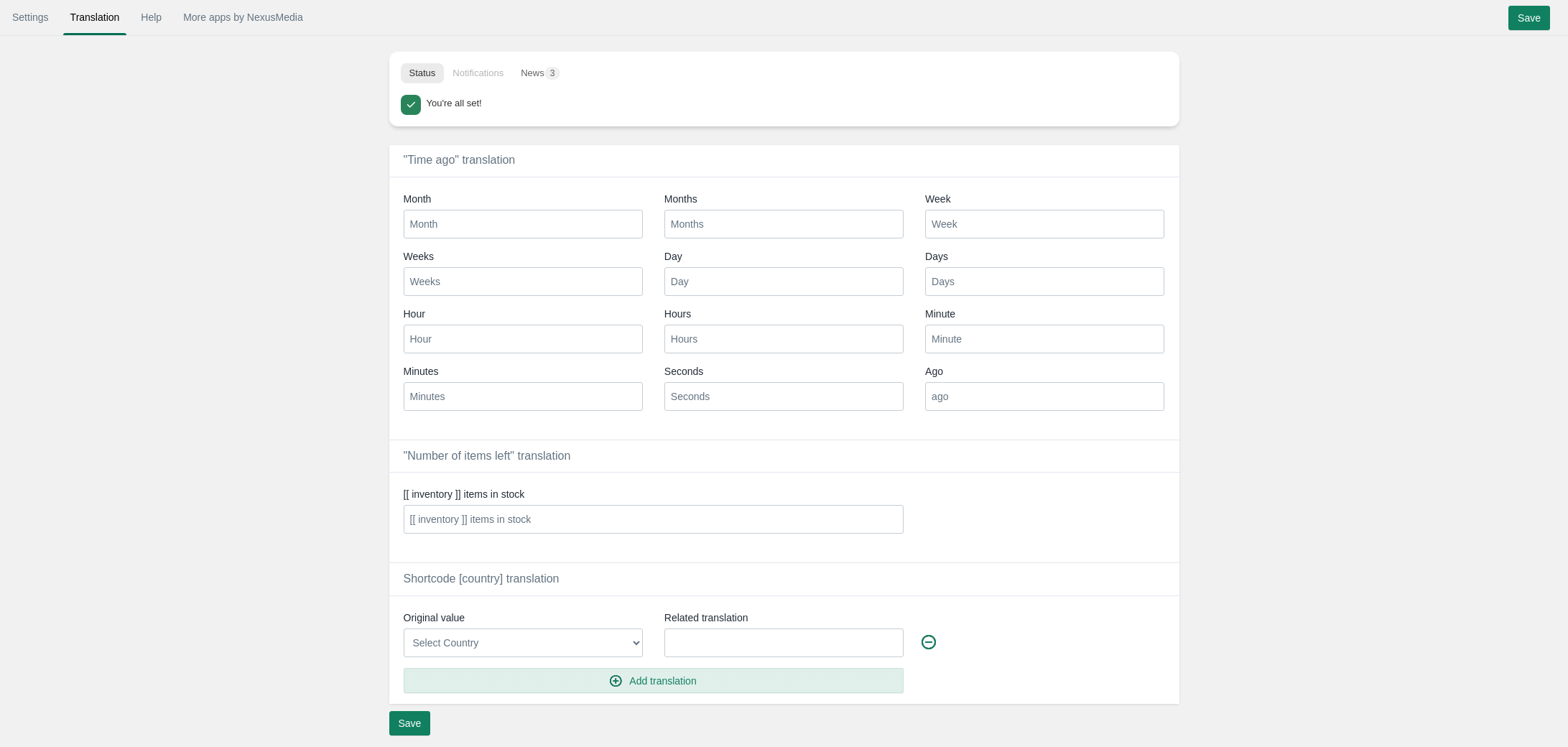
click at [498, 225] on input "Month" at bounding box center [523, 224] width 239 height 29
type input "Maand"
type input "Maanden"
click at [475, 283] on input "Weeks" at bounding box center [523, 281] width 239 height 29
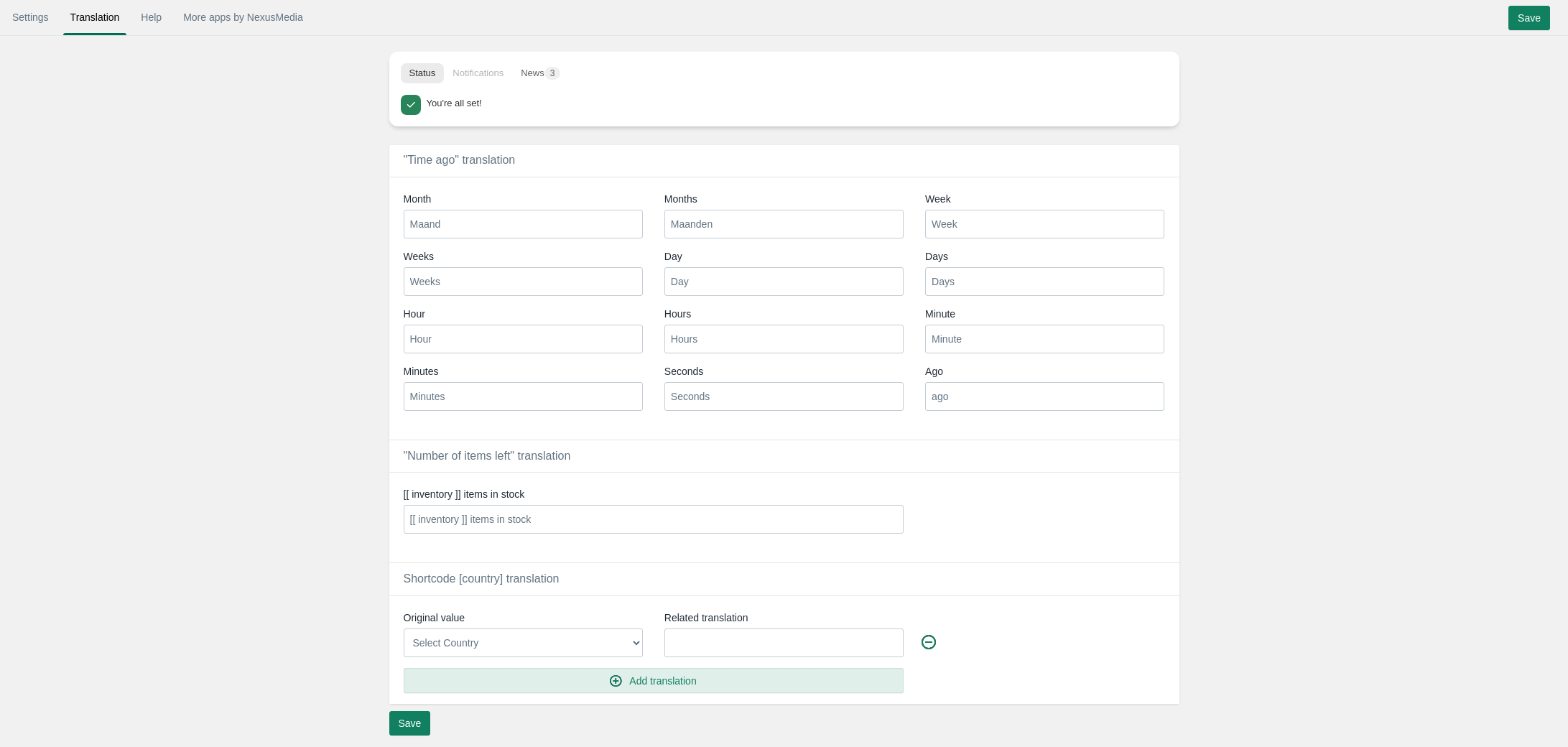
click at [475, 283] on input "Weeks" at bounding box center [523, 281] width 239 height 29
type input "Weken"
type input "Dag"
type input "Dagen"
type input "Uur"
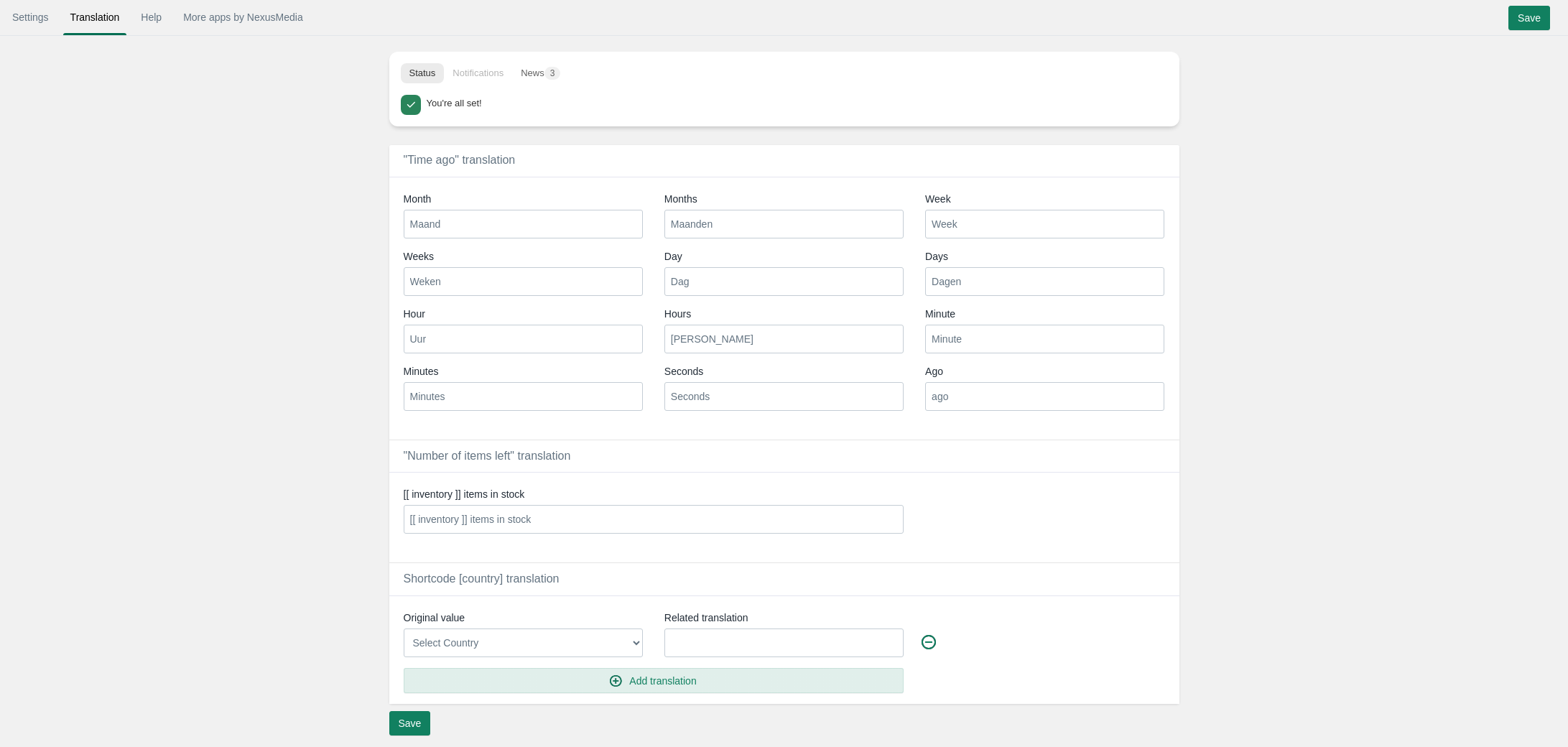
type input "Uren"
type input "m"
type input "M"
type input "minute"
click at [585, 407] on input "Minutes" at bounding box center [523, 396] width 239 height 29
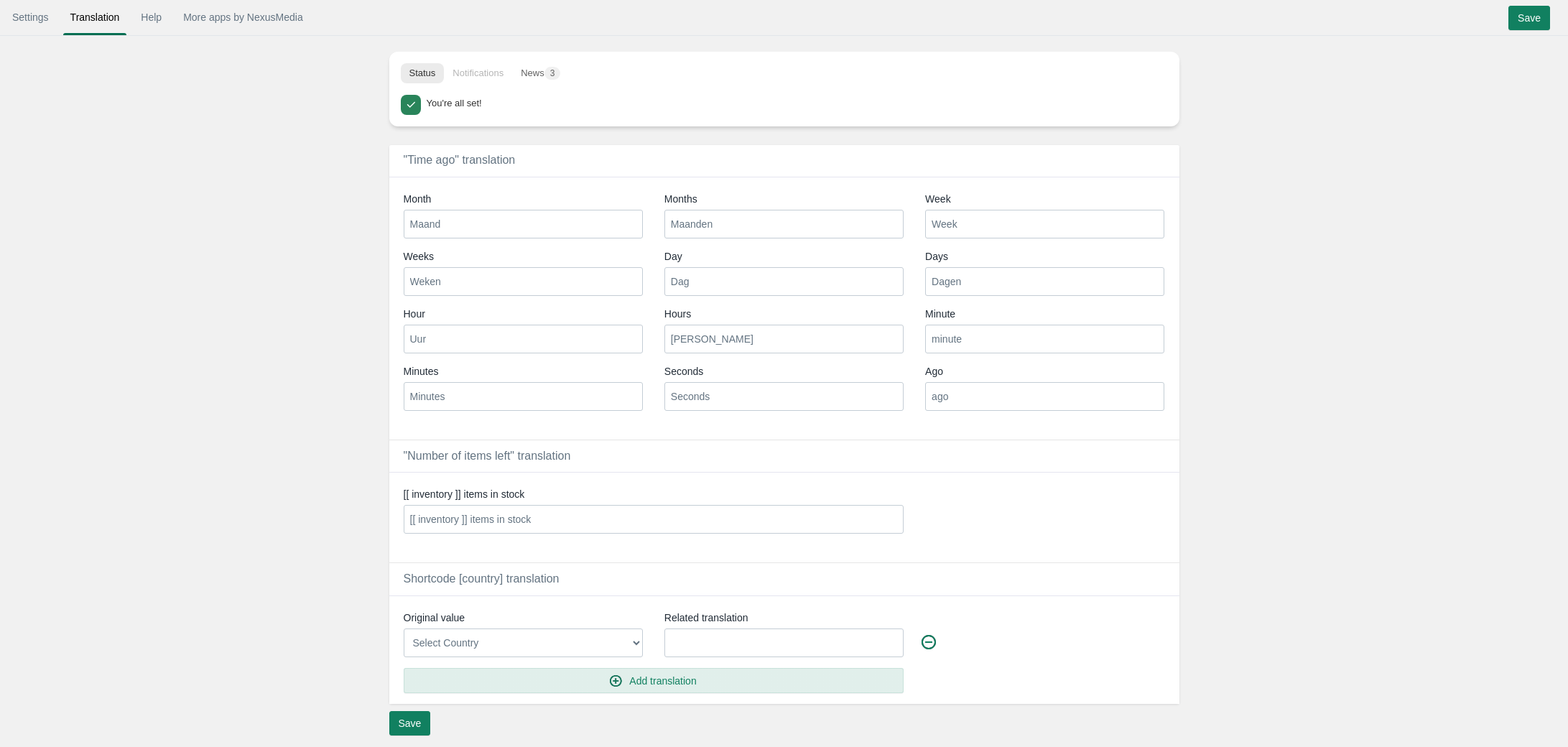
click at [585, 407] on input "Minutes" at bounding box center [523, 396] width 239 height 29
type input "Minuten"
type input "Seconden"
type input "G"
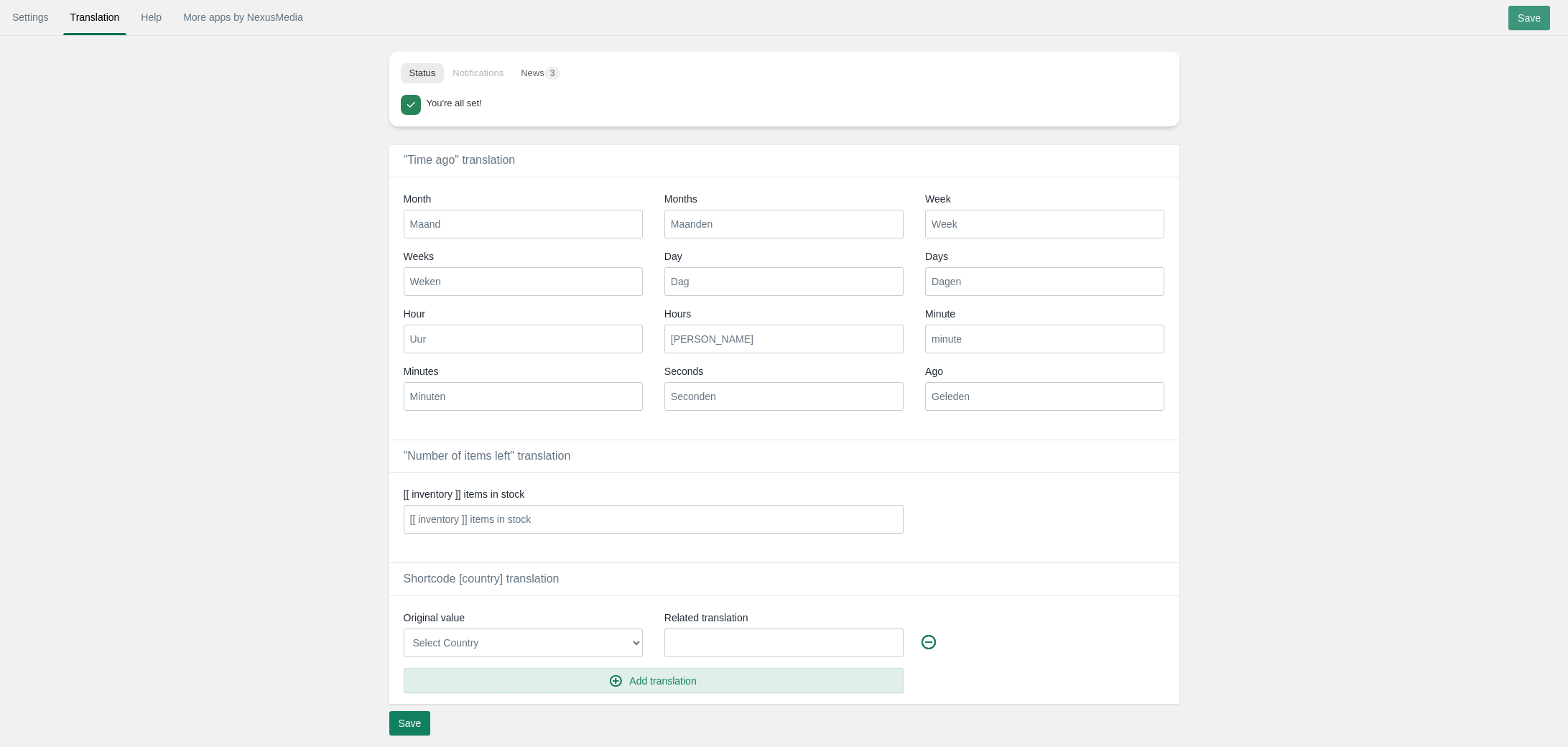
type input "Geleden"
click at [1521, 18] on input "Save" at bounding box center [1529, 17] width 42 height 24
click at [572, 520] on input "[[ inventory ]] items in stock" at bounding box center [654, 519] width 500 height 29
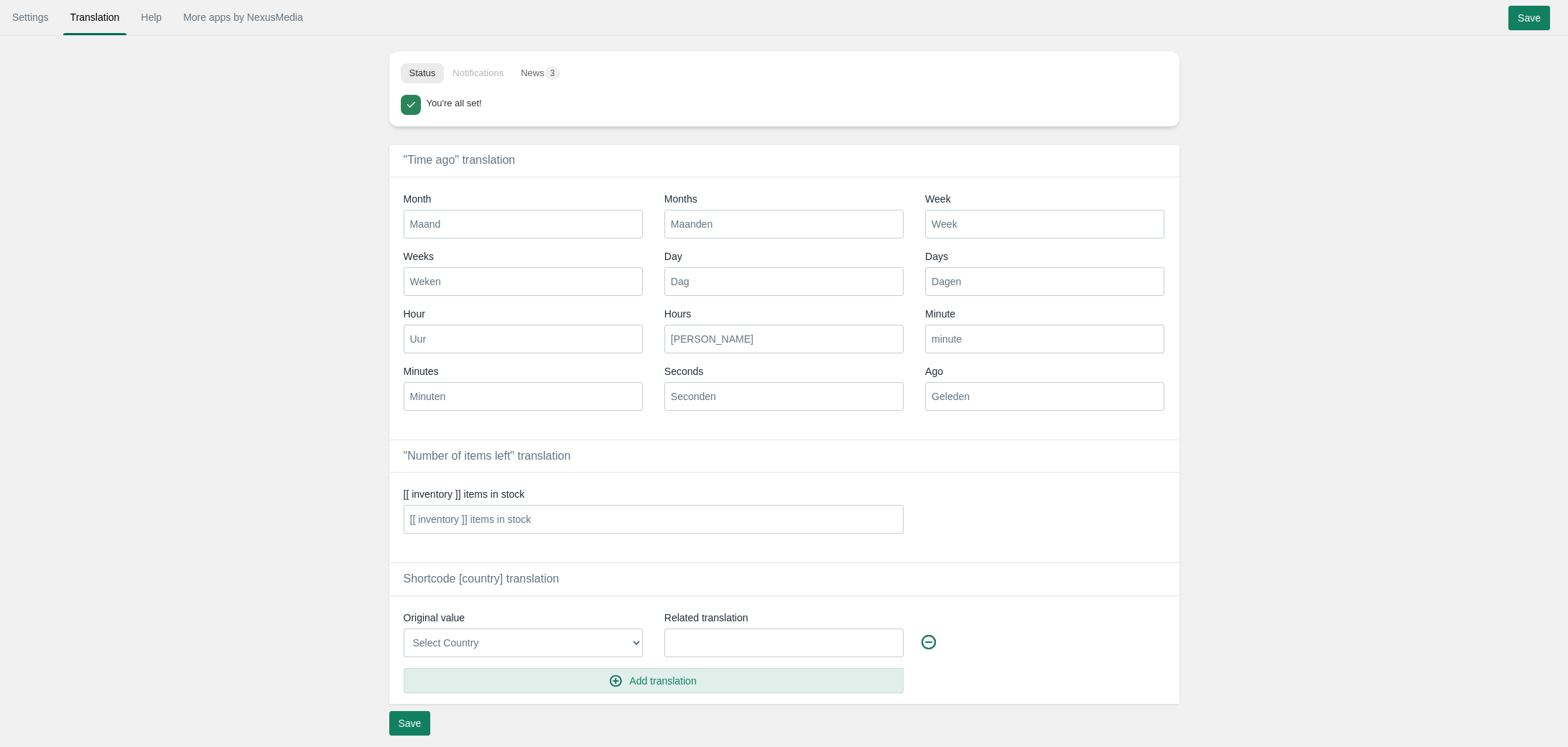
click at [682, 520] on input "[[ inventory ]] items in stock" at bounding box center [654, 519] width 500 height 29
click at [510, 520] on input "[[ inventory ]] items in stock" at bounding box center [654, 519] width 500 height 29
click at [615, 528] on input "[[ inventory ]] items in stock" at bounding box center [654, 519] width 500 height 29
drag, startPoint x: 482, startPoint y: 521, endPoint x: 629, endPoint y: 525, distance: 147.1
click at [626, 525] on input "[[ inventory ]] items in stock" at bounding box center [654, 519] width 500 height 29
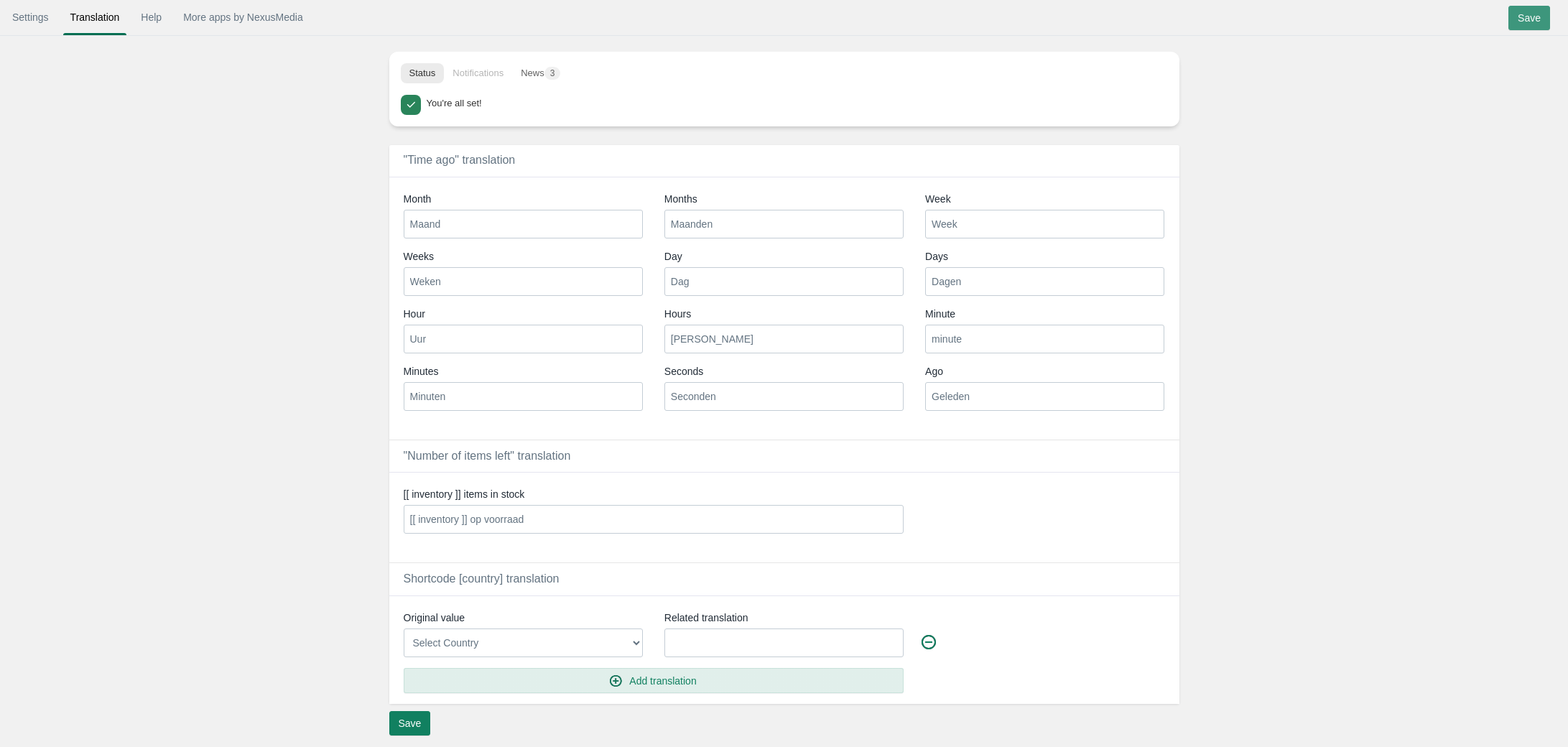
type input "[[ inventory ]] op voorraad"
click at [1516, 15] on input "Save" at bounding box center [1529, 17] width 42 height 24
click at [1524, 19] on input "Save" at bounding box center [1529, 17] width 42 height 24
click at [712, 341] on input "Uren" at bounding box center [784, 339] width 239 height 29
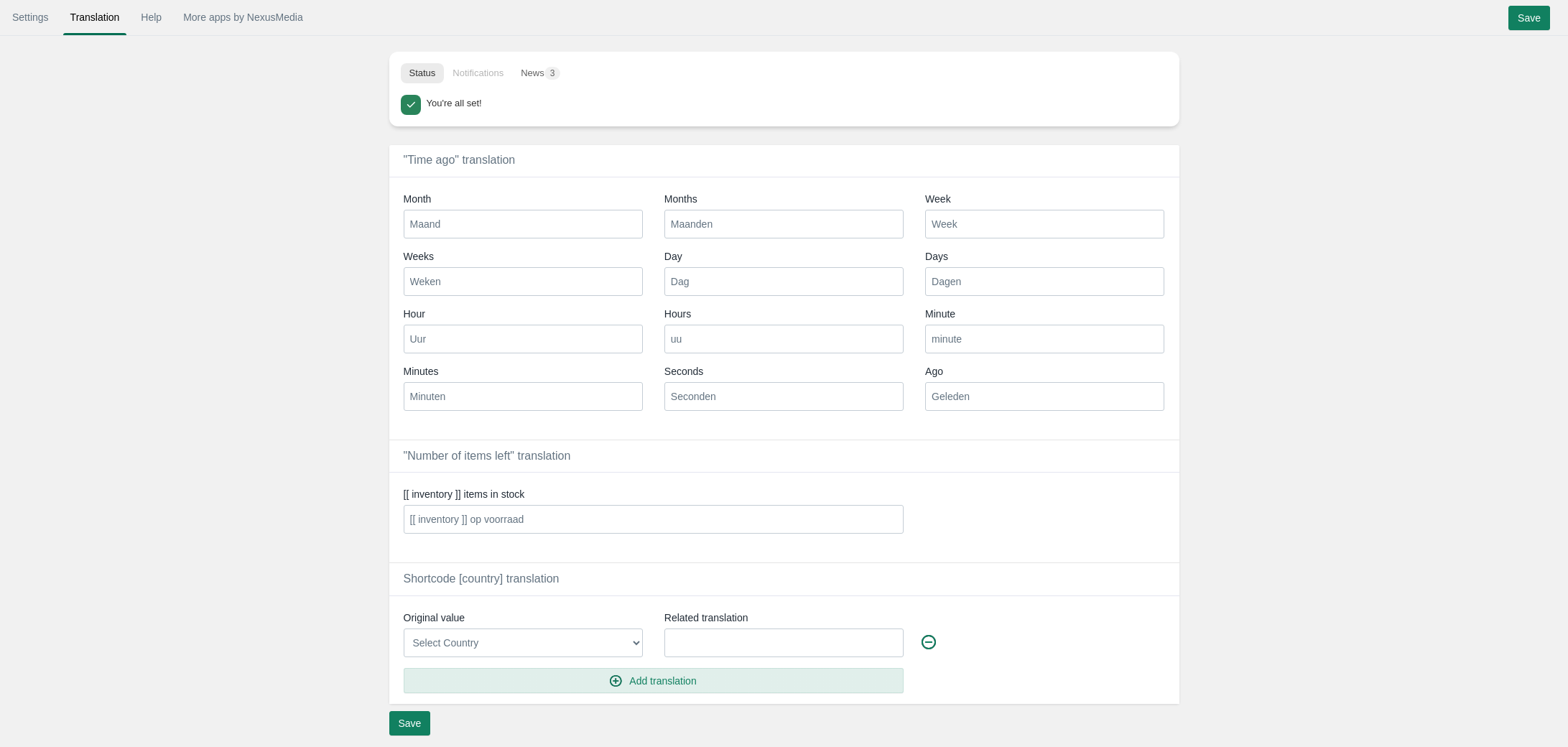
type input "u"
type input "uur"
click at [547, 339] on input "Uur" at bounding box center [523, 339] width 239 height 29
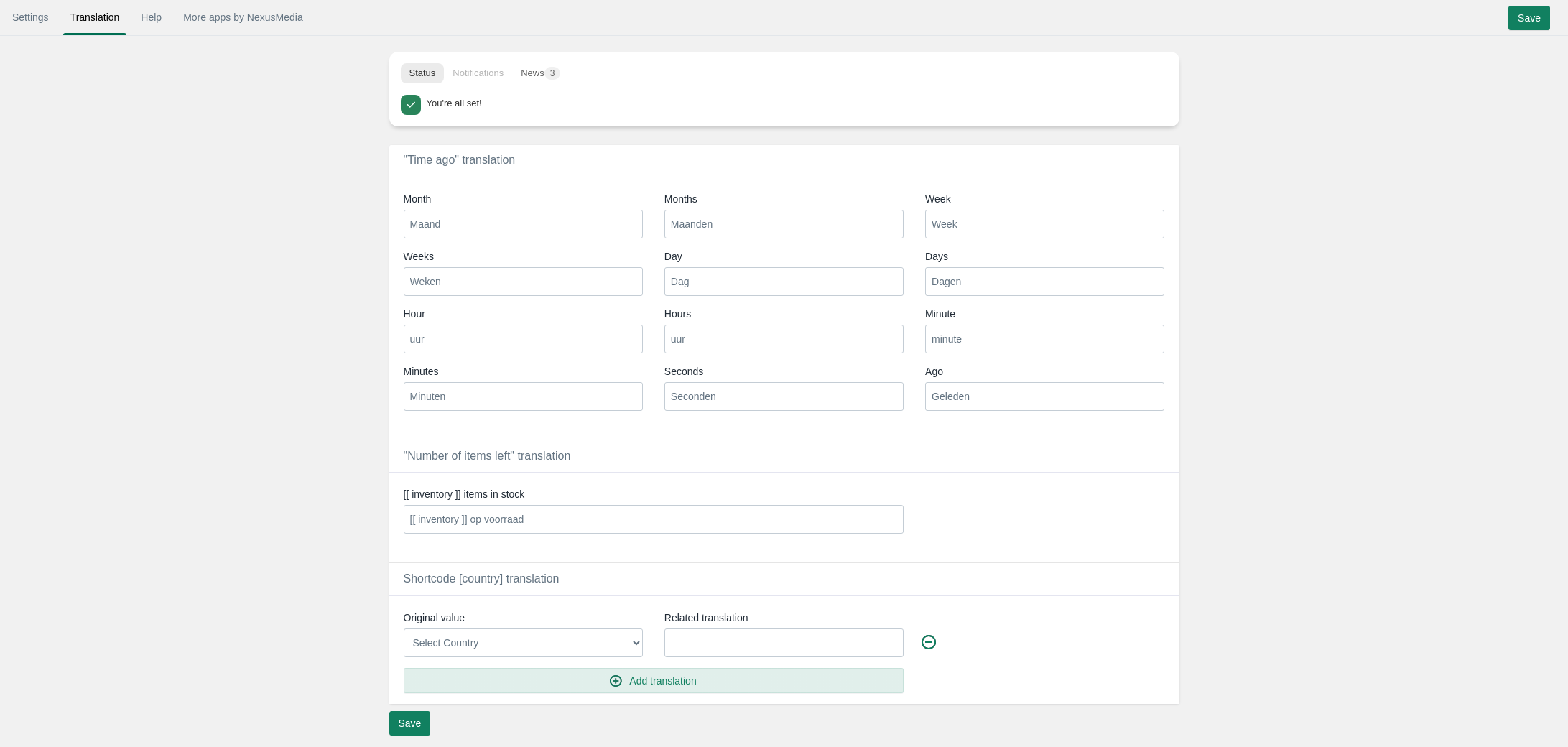
type input "uur"
click at [958, 273] on input "Dagen" at bounding box center [1044, 281] width 239 height 29
type input "dagen"
click at [897, 290] on input "Dag" at bounding box center [784, 281] width 239 height 29
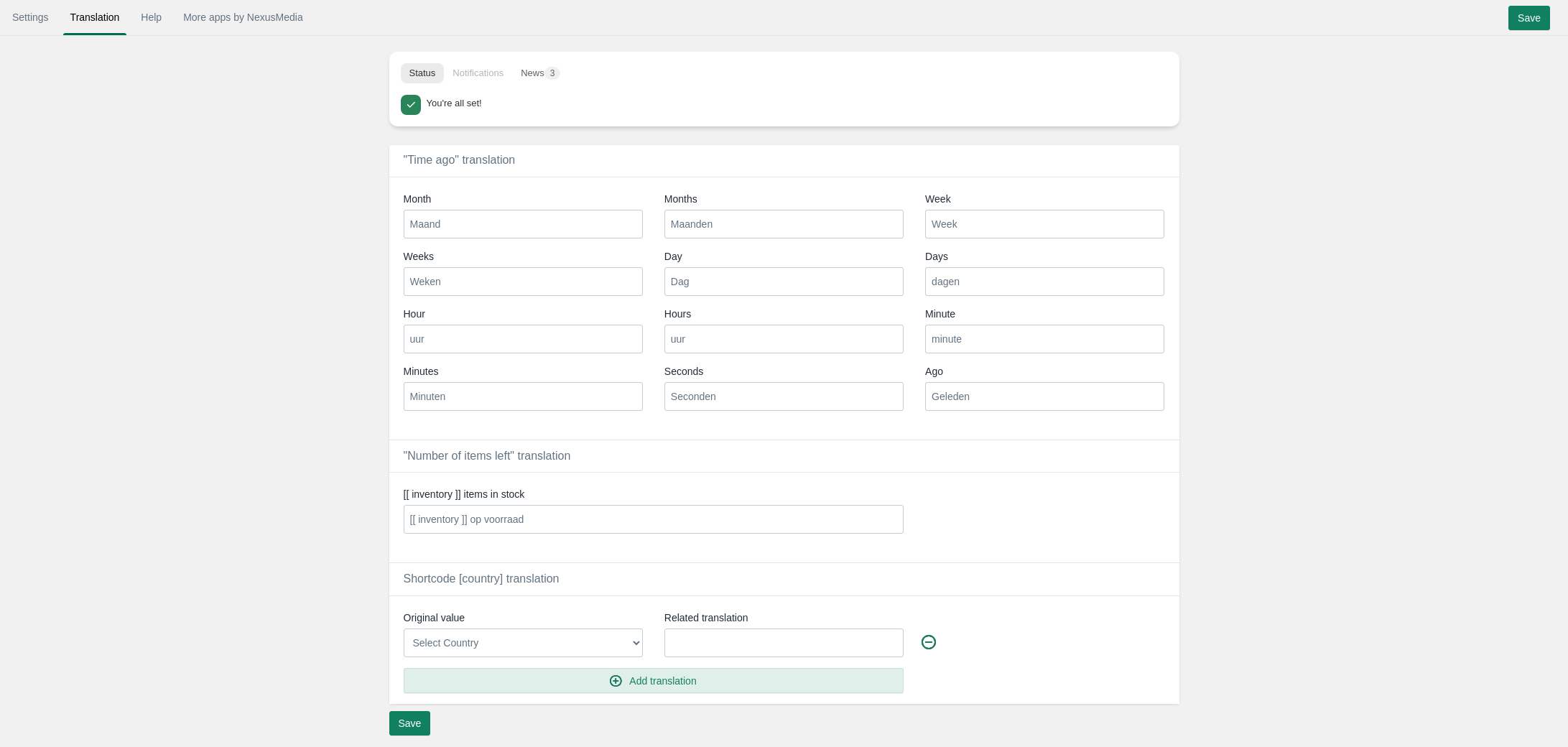
click at [897, 290] on input "Dag" at bounding box center [784, 281] width 239 height 29
type input "dag"
click at [515, 276] on input "Weken" at bounding box center [523, 281] width 239 height 29
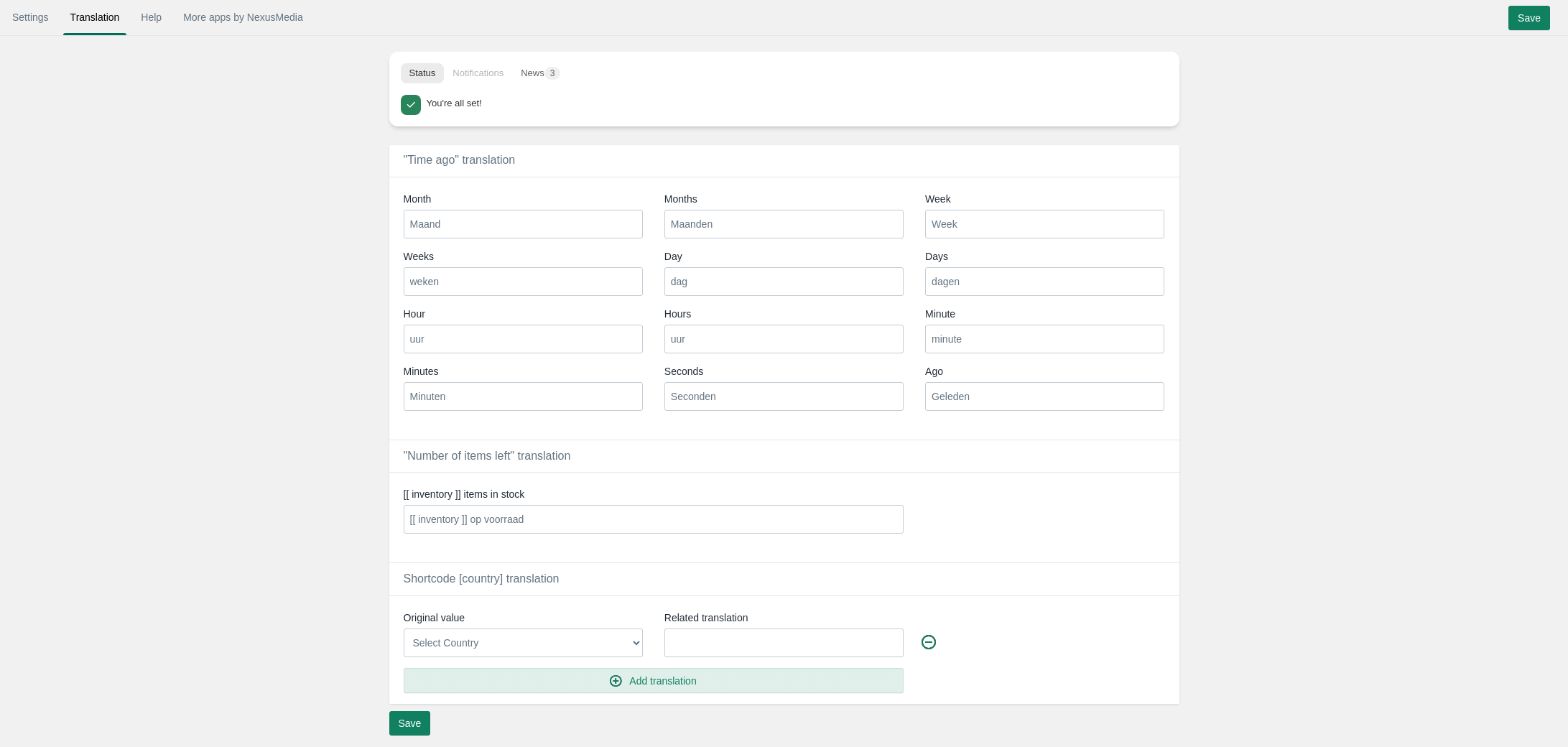
type input "weken"
click at [495, 223] on input "Maand" at bounding box center [523, 224] width 239 height 29
type input "maand"
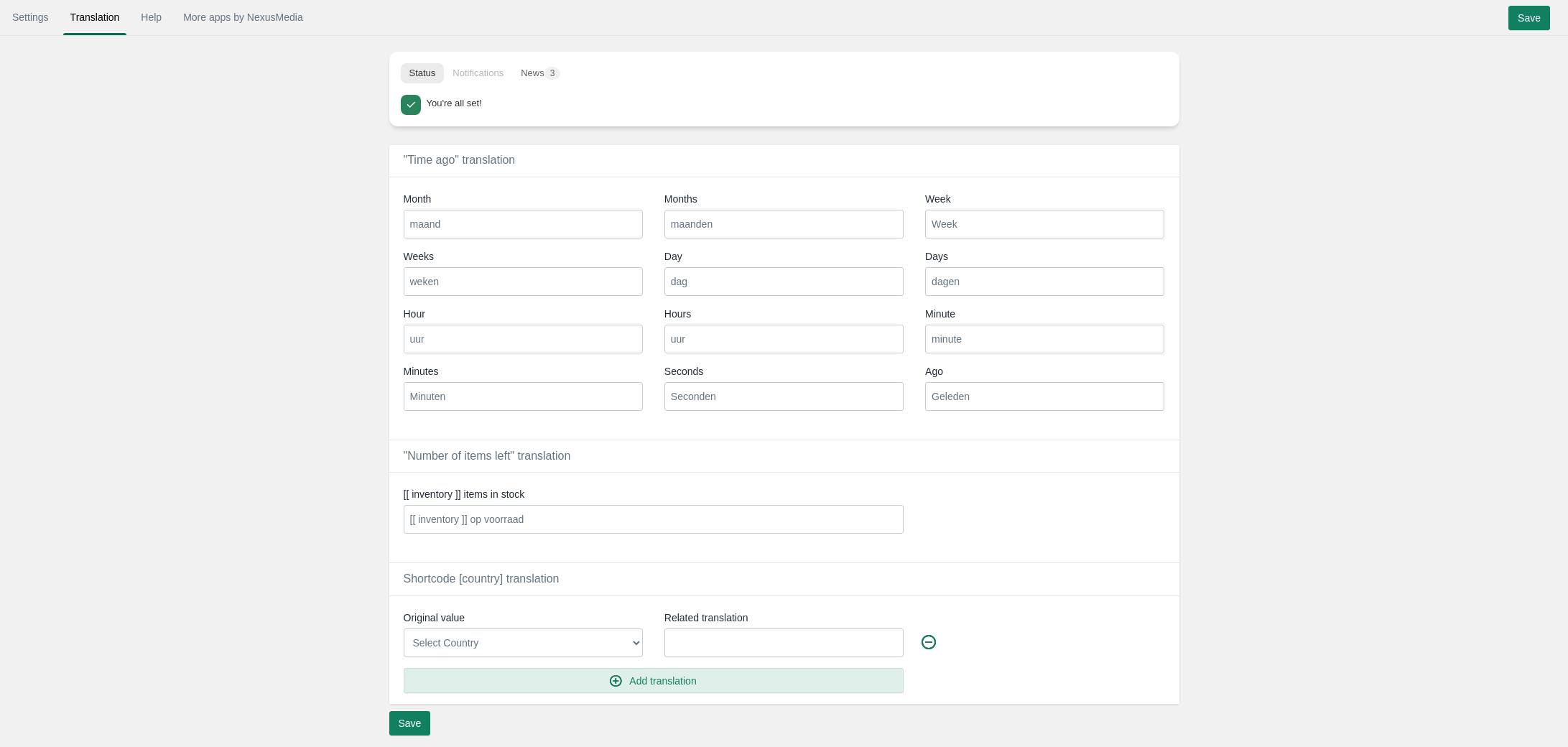
type input "maanden"
type input "week"
click at [973, 396] on input "Geleden" at bounding box center [1044, 396] width 239 height 29
type input "geleden"
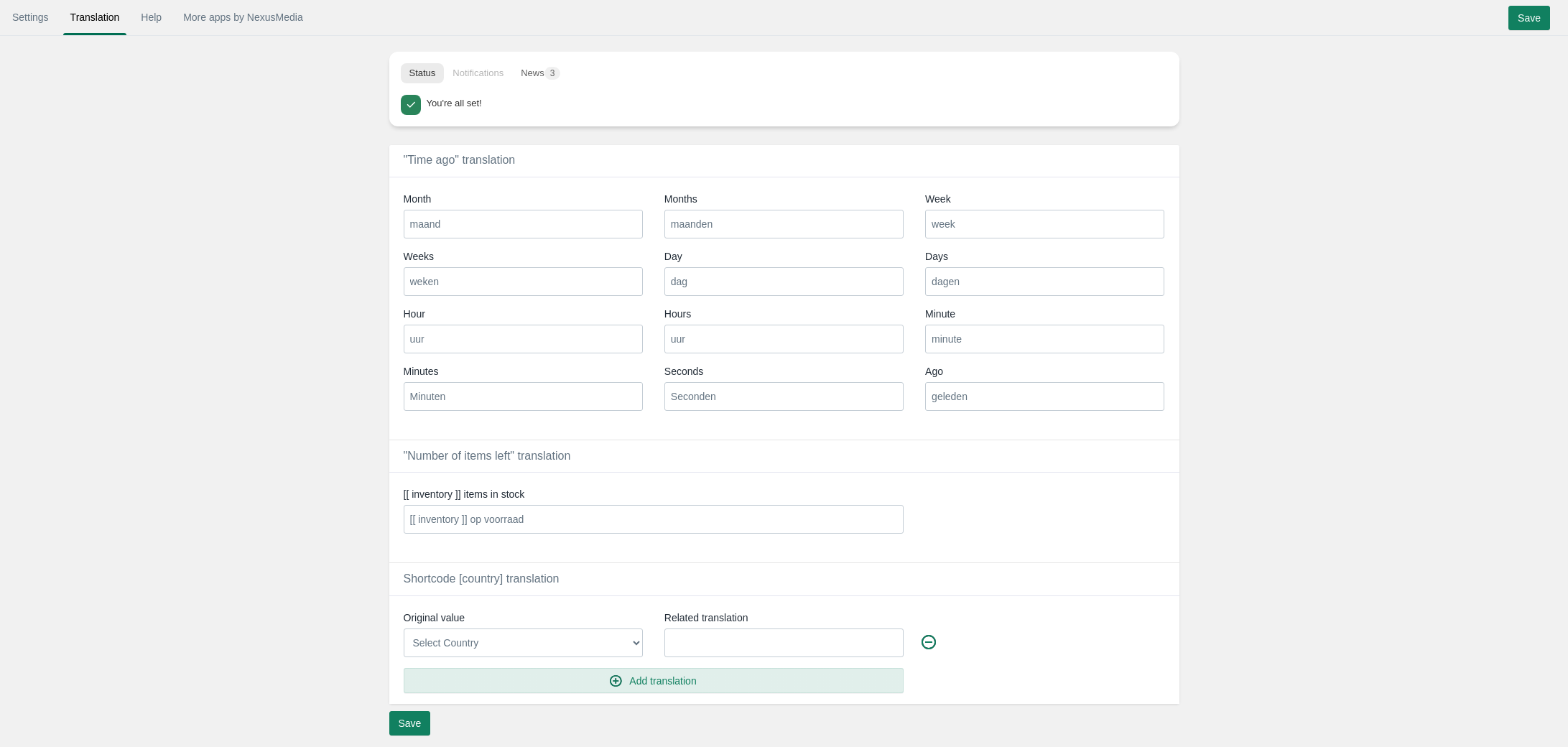
click at [824, 403] on input "Seconden" at bounding box center [784, 396] width 239 height 29
type input "seconden"
click at [590, 401] on input "Minuten" at bounding box center [523, 396] width 239 height 29
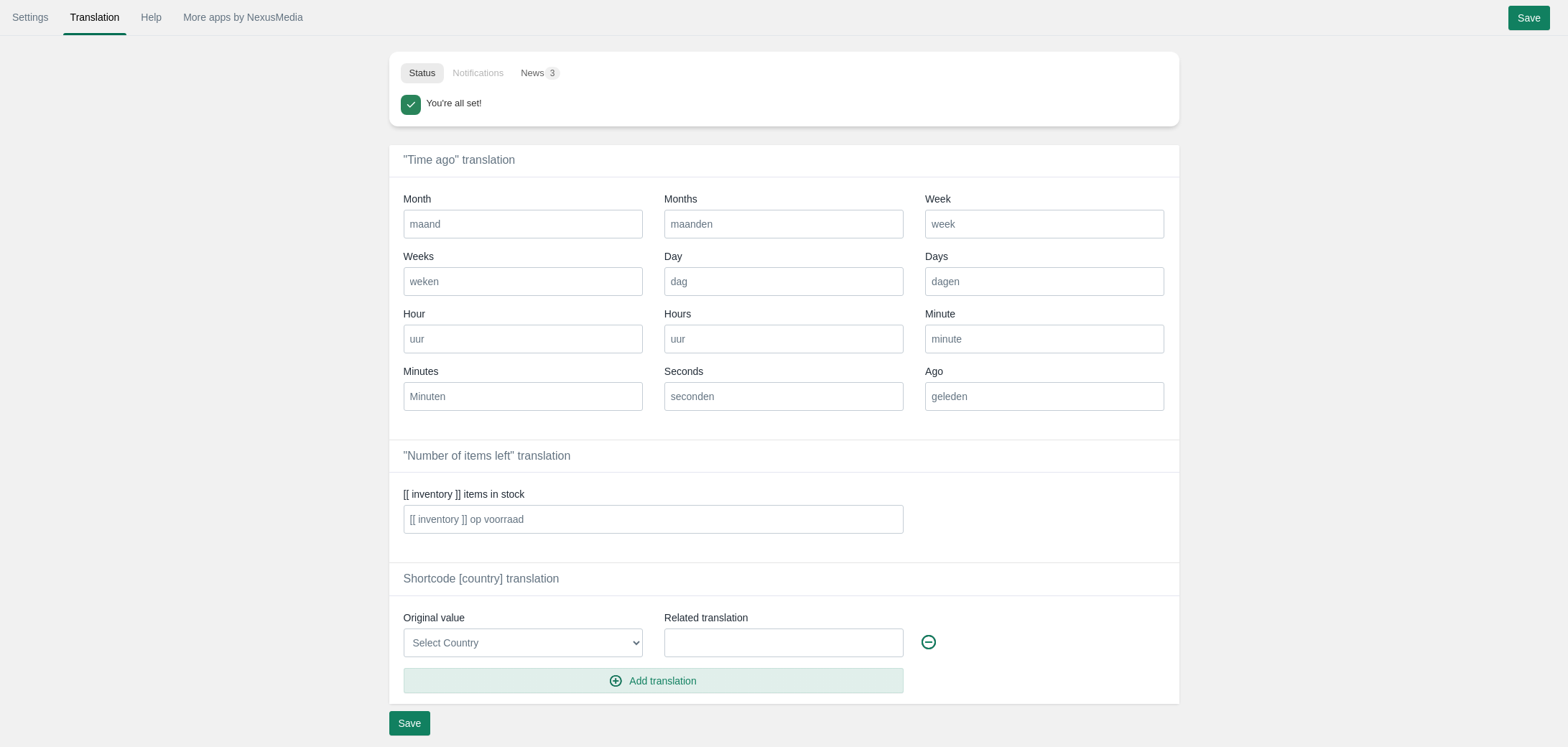
click at [590, 401] on input "Minuten" at bounding box center [523, 396] width 239 height 29
type input "minuten"
click at [1535, 23] on input "Save" at bounding box center [1529, 17] width 42 height 24
click at [42, 20] on link "Settings" at bounding box center [30, 17] width 51 height 26
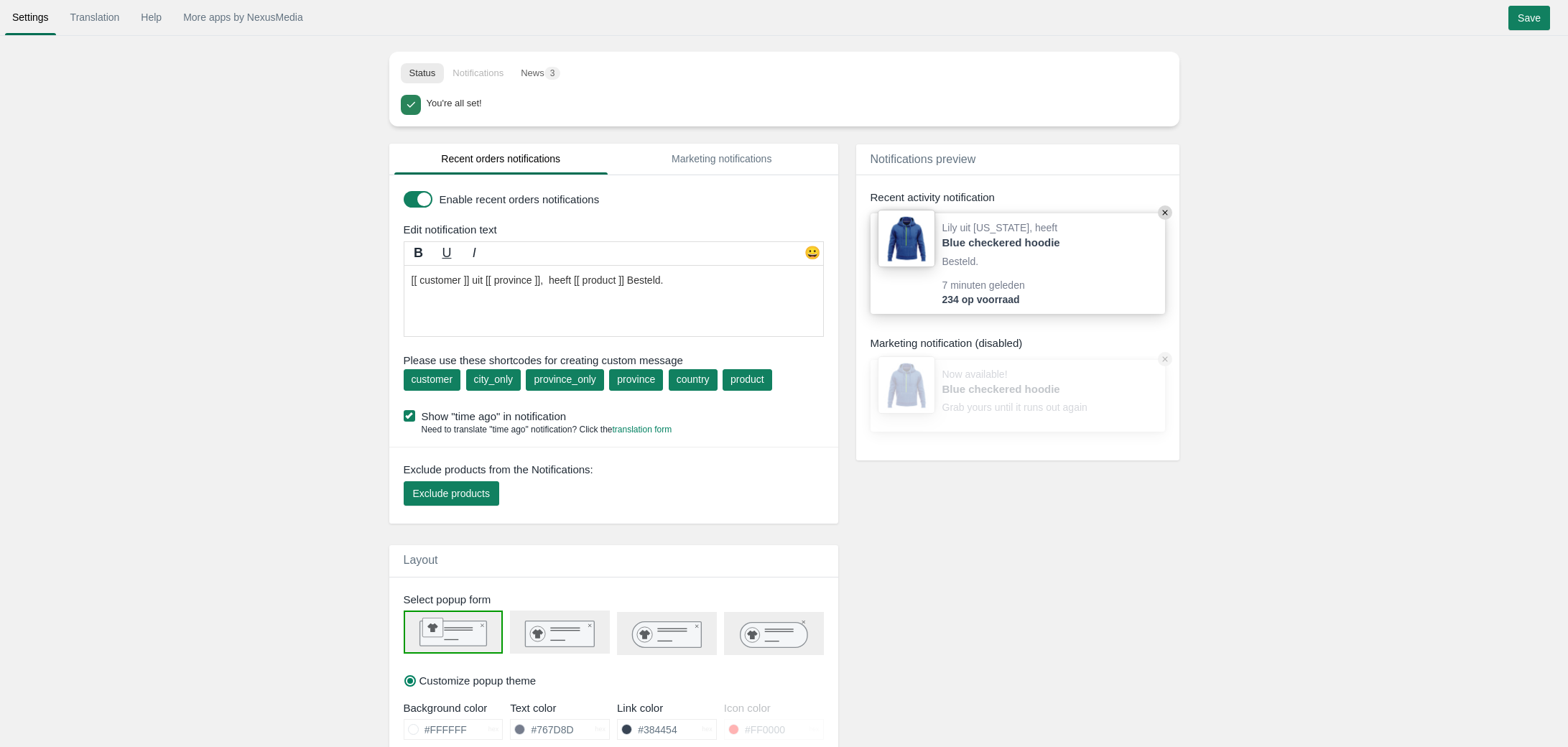
click at [664, 281] on textarea "[[ customer ]] uit [[ province ]], heeft [[ product ]] Besteld." at bounding box center [614, 301] width 421 height 72
click at [665, 285] on textarea "[[ customer ]] uit [[ province ]], heeft [[ product ]] Besteld." at bounding box center [614, 301] width 421 height 72
type textarea "[[ customer ]] uit [[ province ]], heeft [[ product ]] besteld."
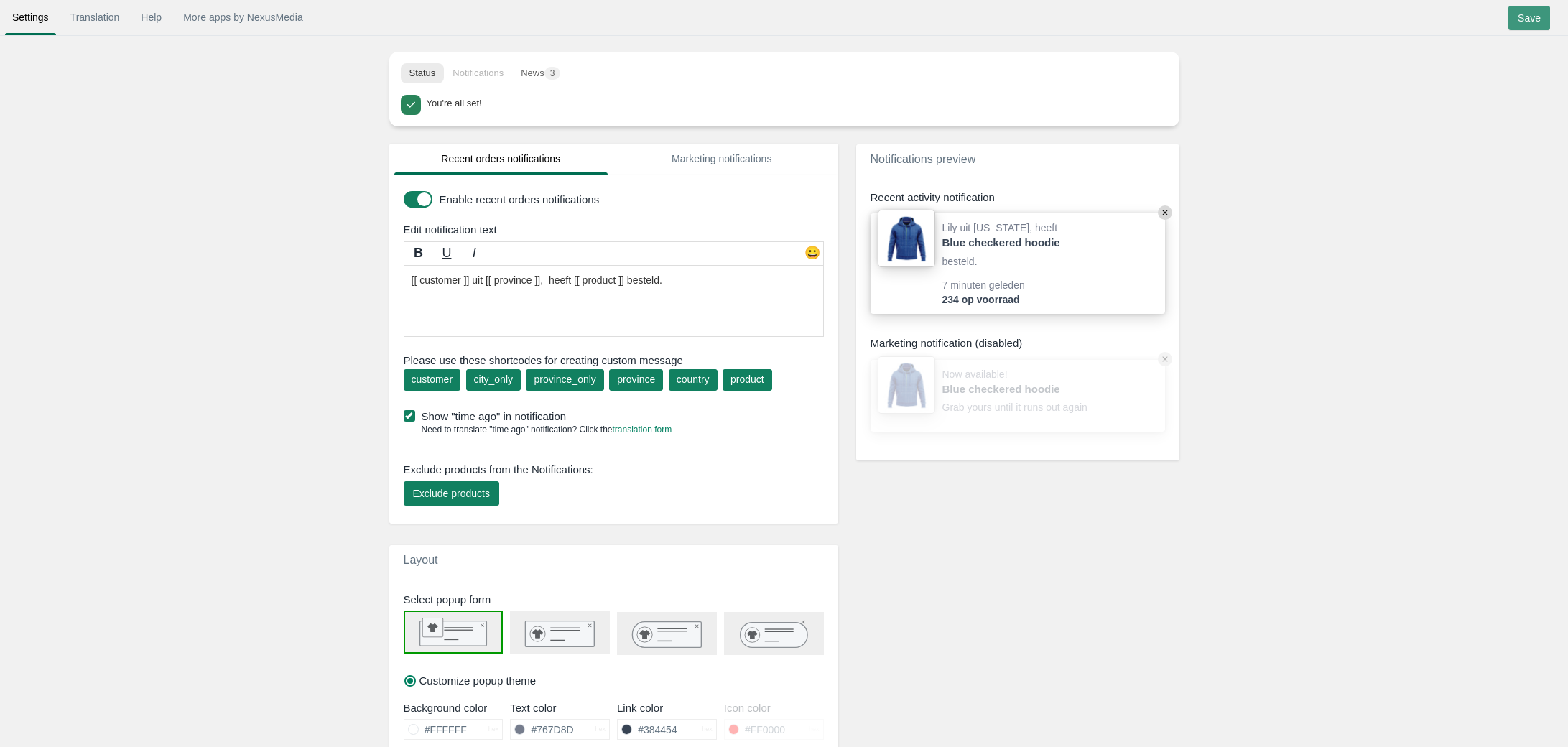
click at [1546, 22] on input "Save" at bounding box center [1529, 17] width 42 height 24
